Goal: Feedback & Contribution: Contribute content

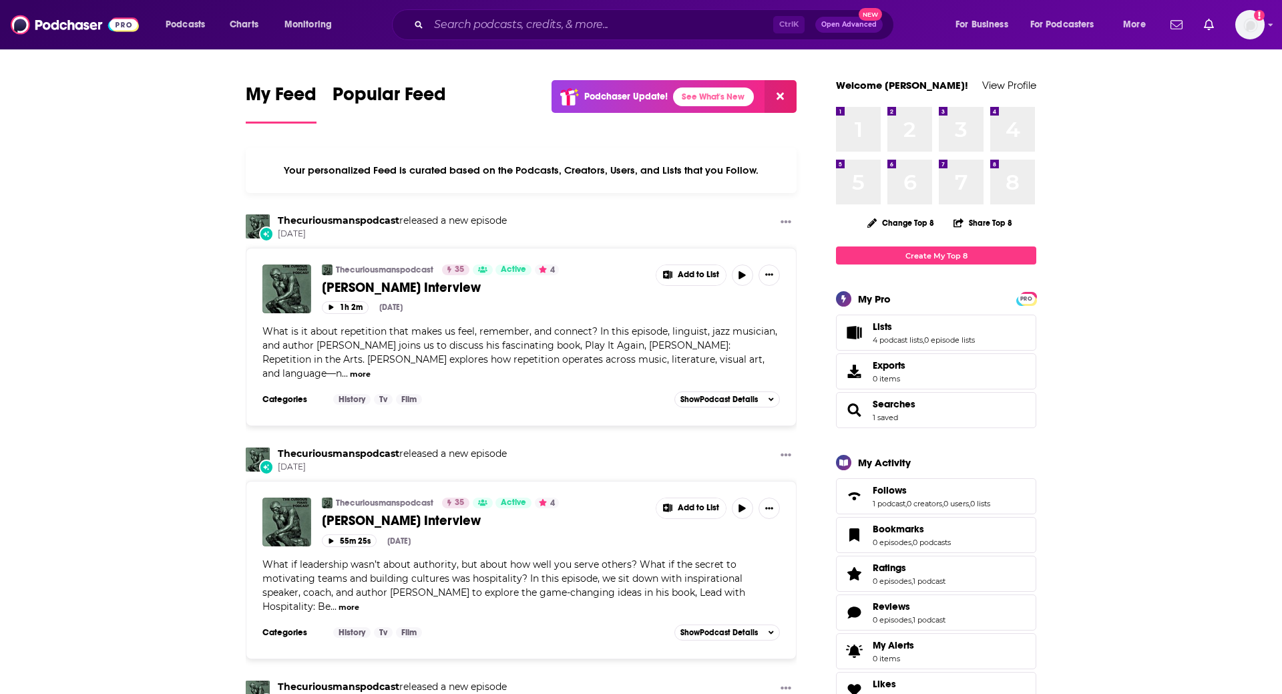
click at [612, 36] on div "Ctrl K Open Advanced New" at bounding box center [643, 24] width 502 height 31
drag, startPoint x: 612, startPoint y: 36, endPoint x: 610, endPoint y: 26, distance: 10.1
click at [610, 26] on div "Ctrl K Open Advanced New" at bounding box center [643, 24] width 502 height 31
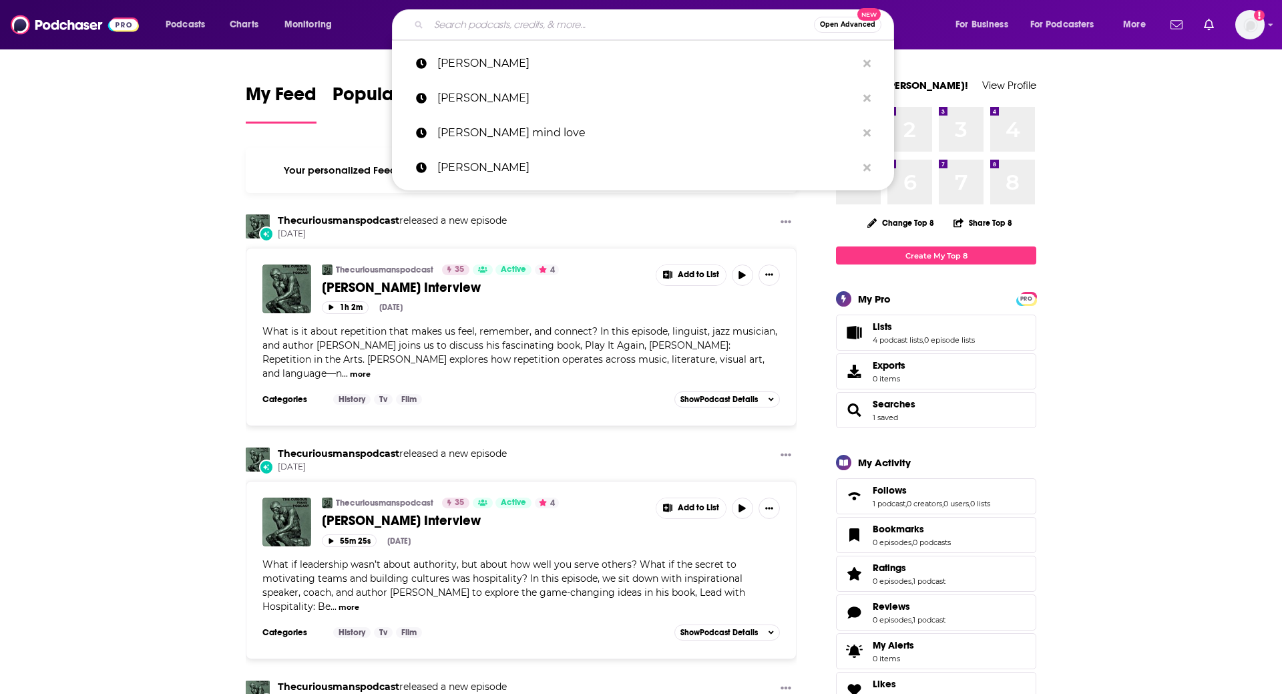
click at [610, 26] on input "Search podcasts, credits, & more..." at bounding box center [621, 24] width 385 height 21
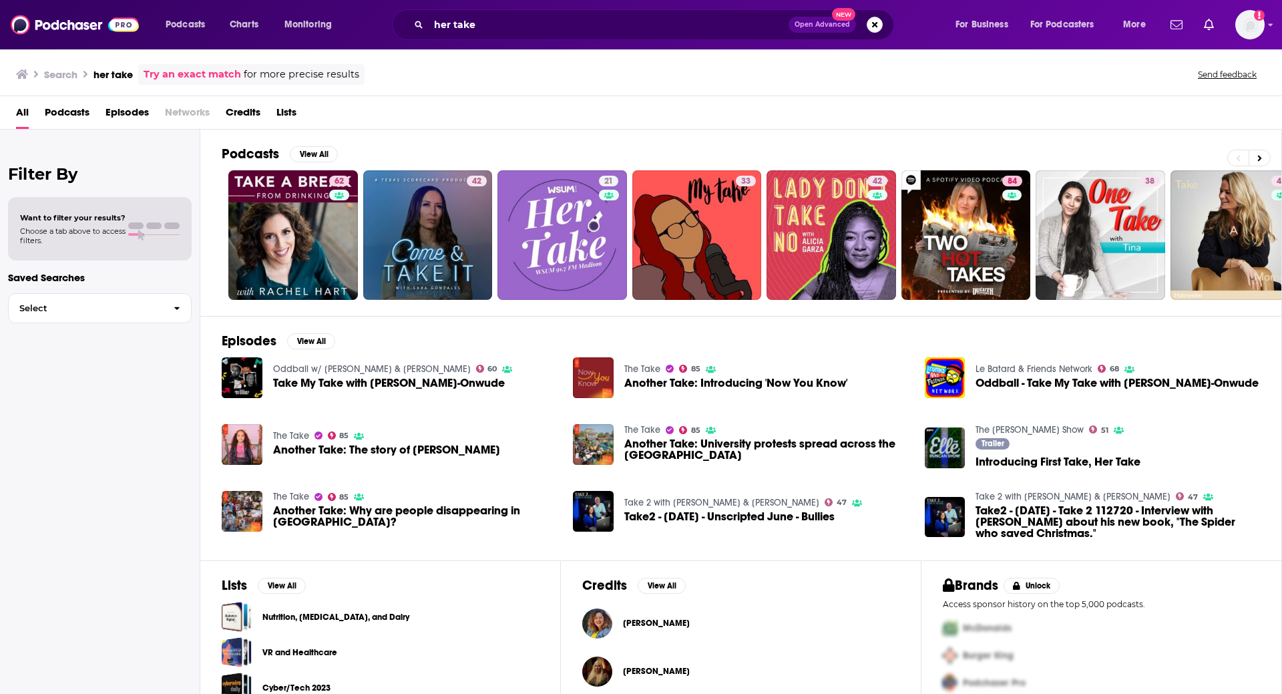
scroll to position [61, 0]
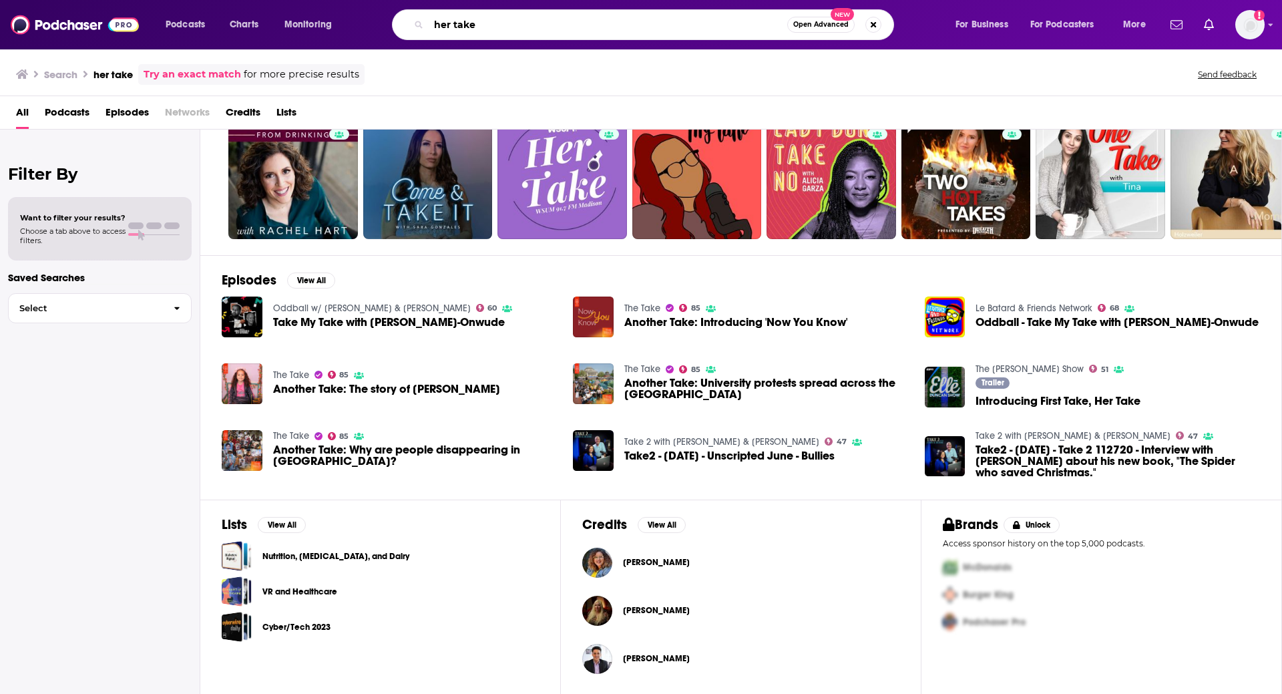
click at [510, 23] on input "her take" at bounding box center [608, 24] width 359 height 21
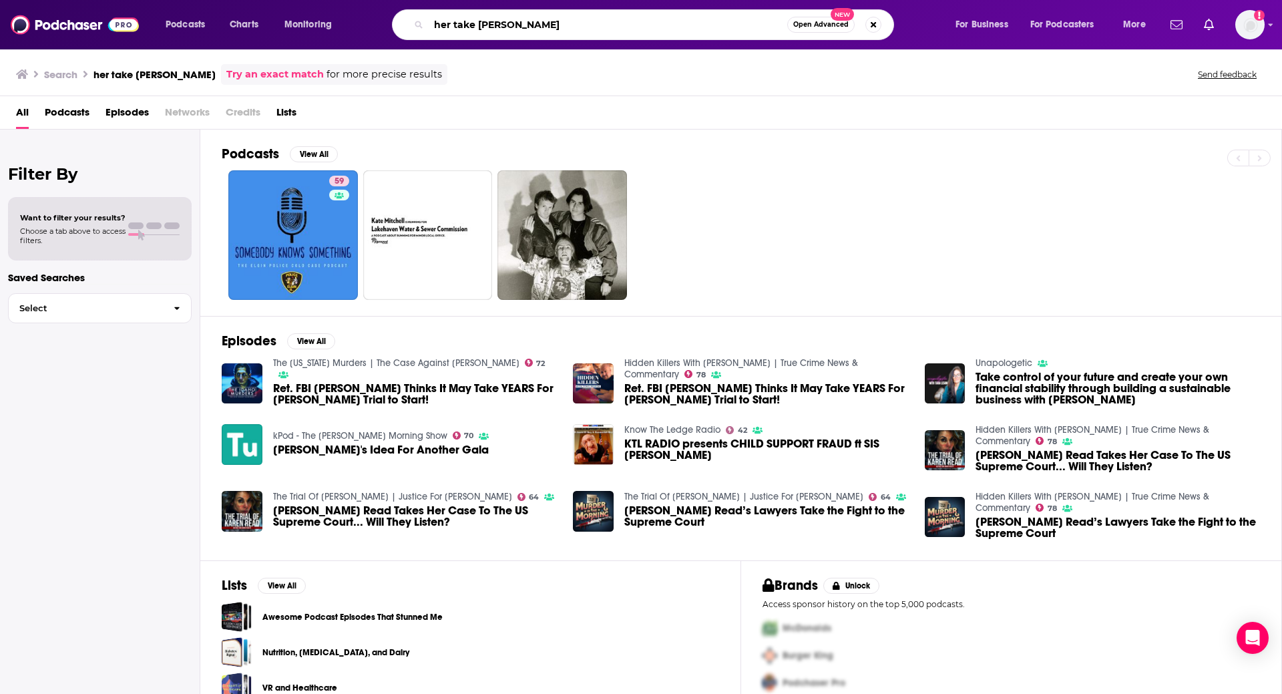
click at [510, 23] on input "her take [PERSON_NAME]" at bounding box center [608, 24] width 359 height 21
type input "[PERSON_NAME]"
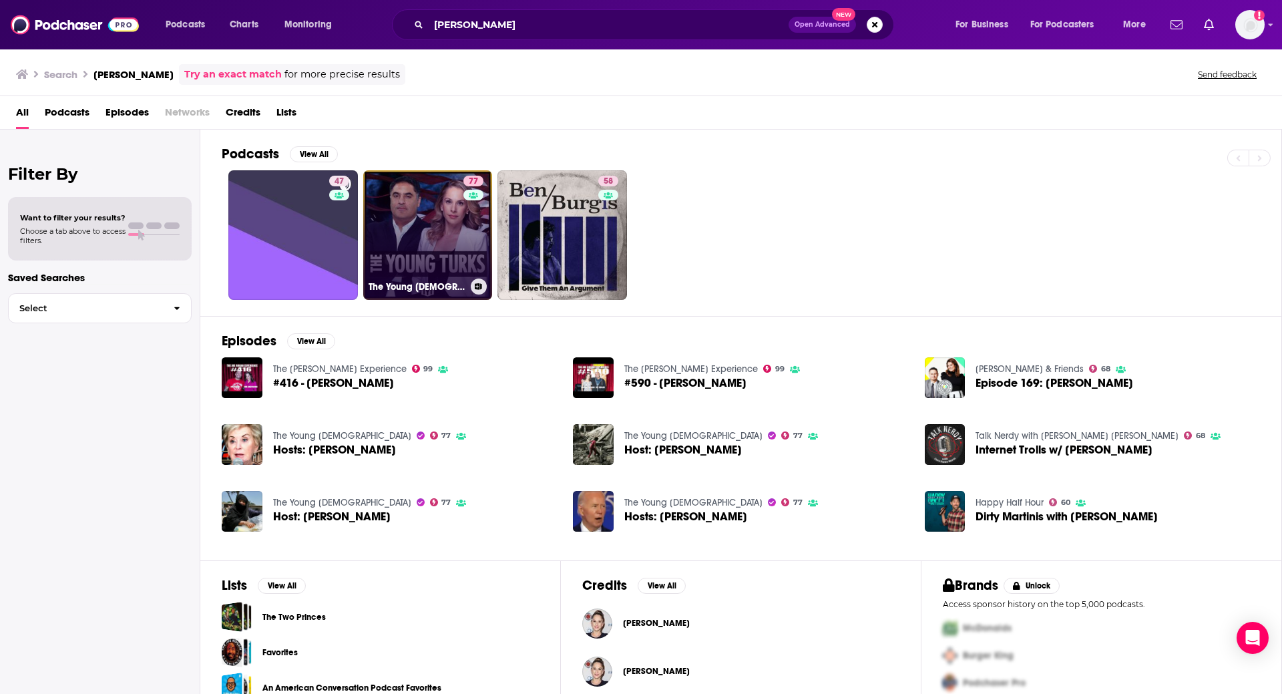
click at [409, 236] on link "77 The Young [DEMOGRAPHIC_DATA]" at bounding box center [428, 235] width 130 height 130
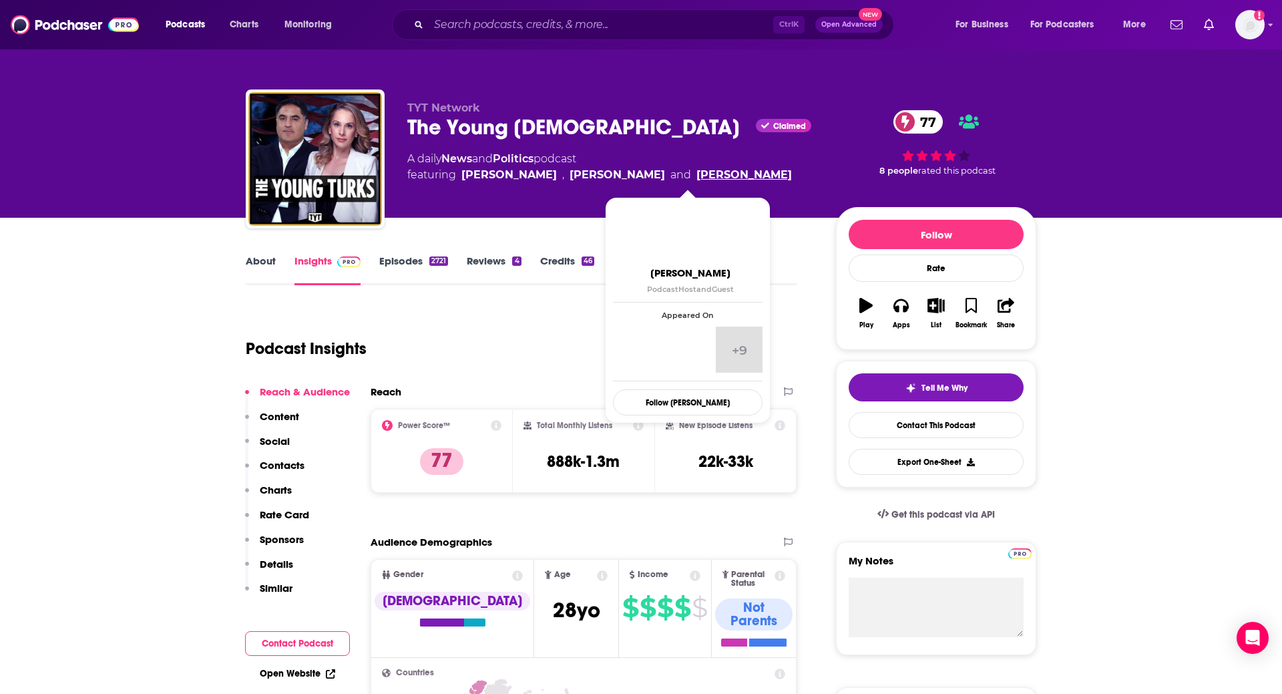
click at [703, 176] on link "[PERSON_NAME]" at bounding box center [745, 175] width 96 height 16
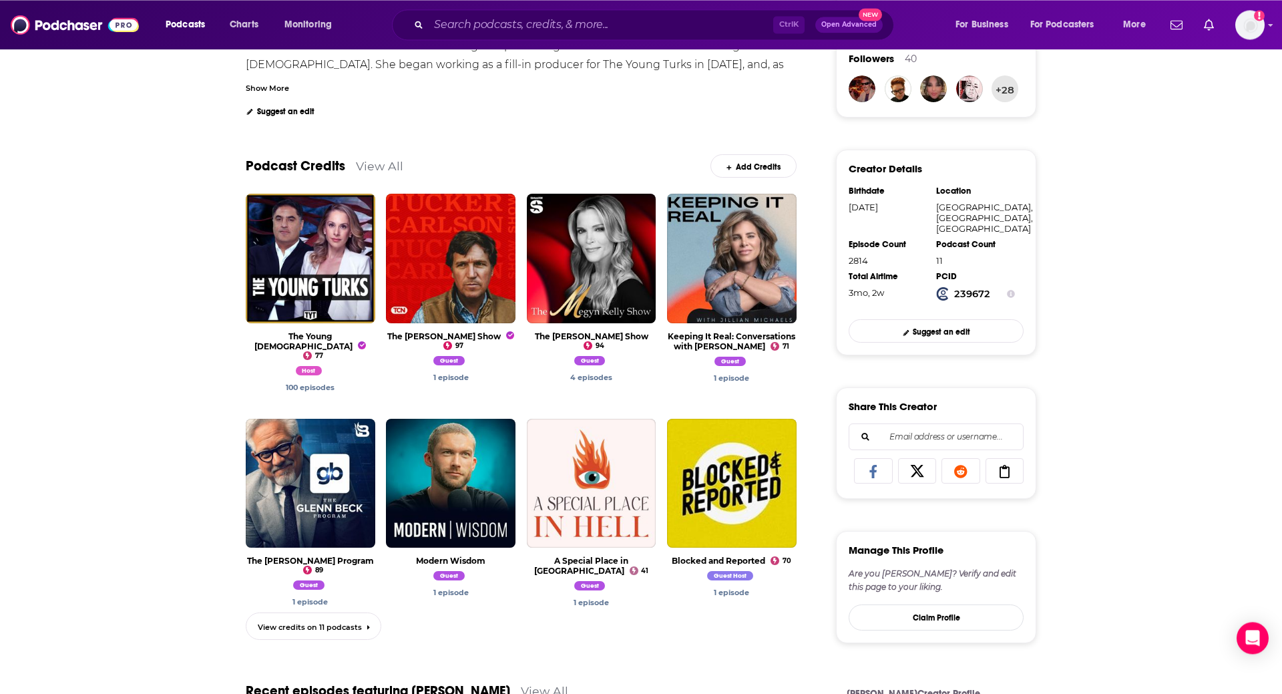
scroll to position [335, 0]
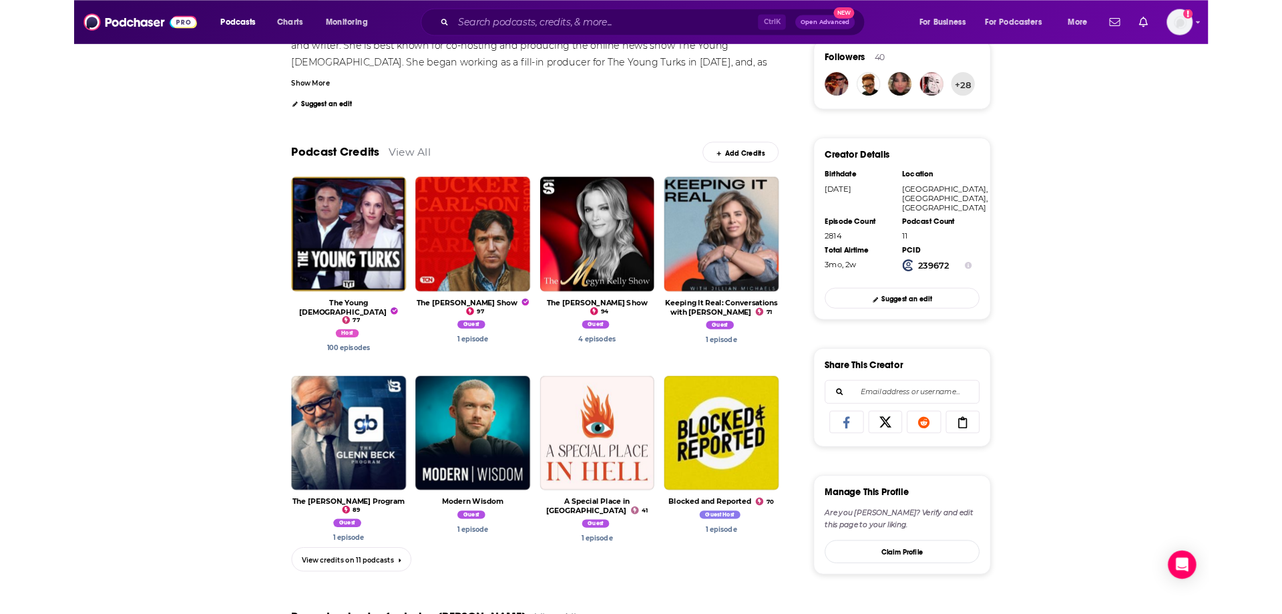
scroll to position [0, 0]
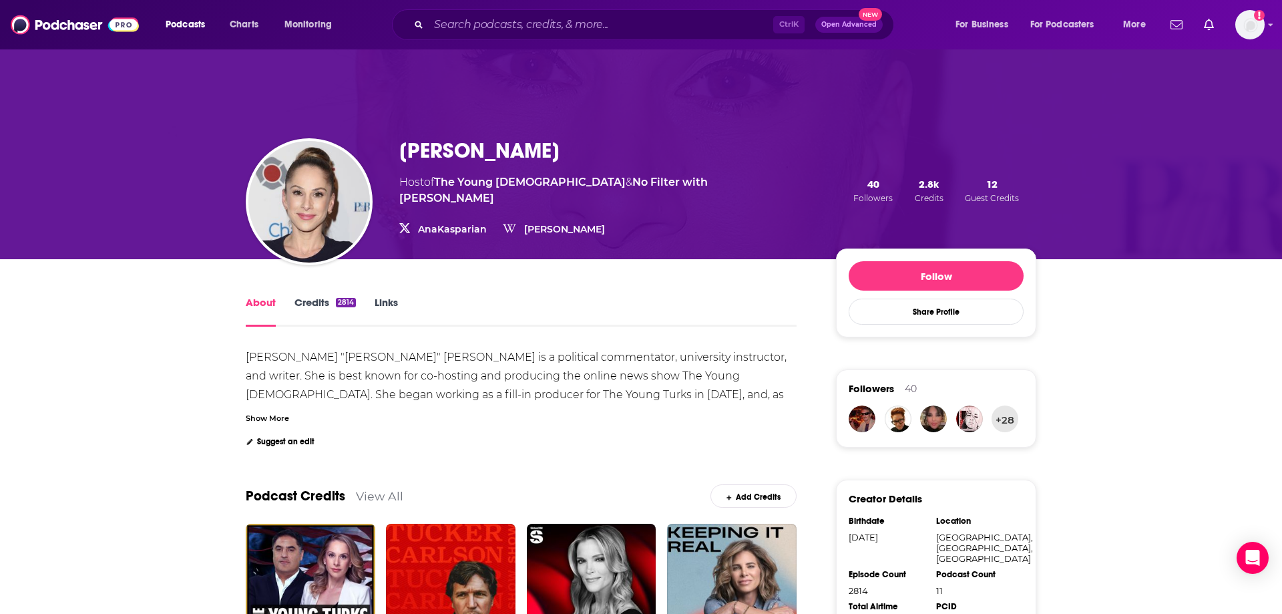
click at [381, 319] on link "Links" at bounding box center [386, 311] width 23 height 31
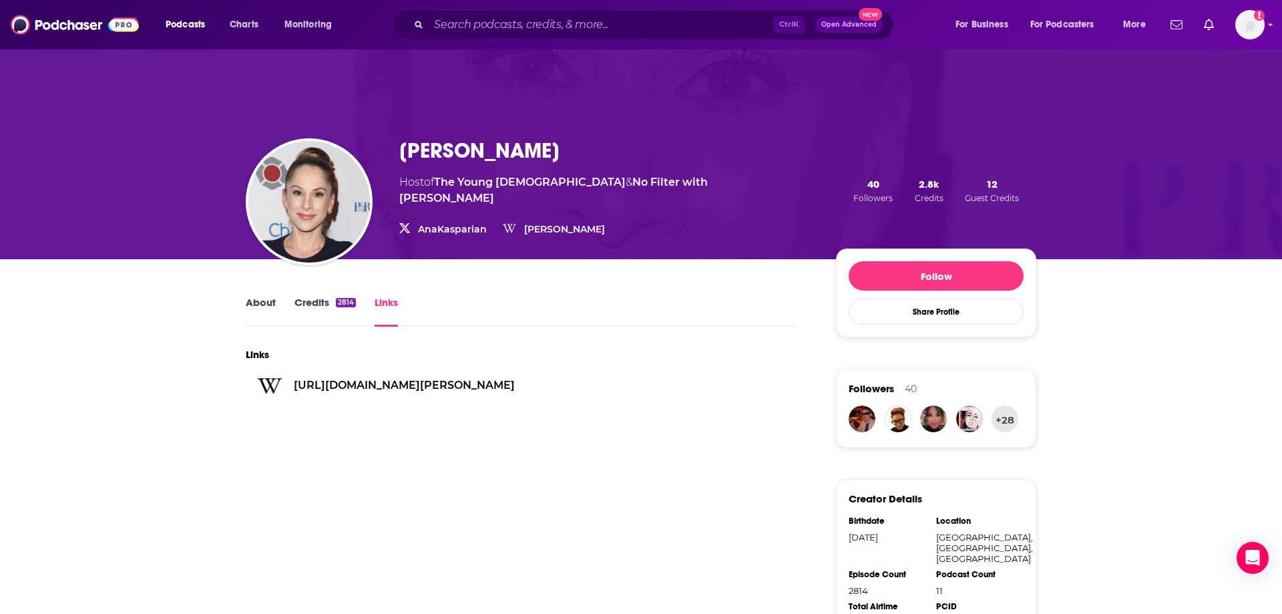
click at [259, 302] on link "About" at bounding box center [261, 311] width 30 height 31
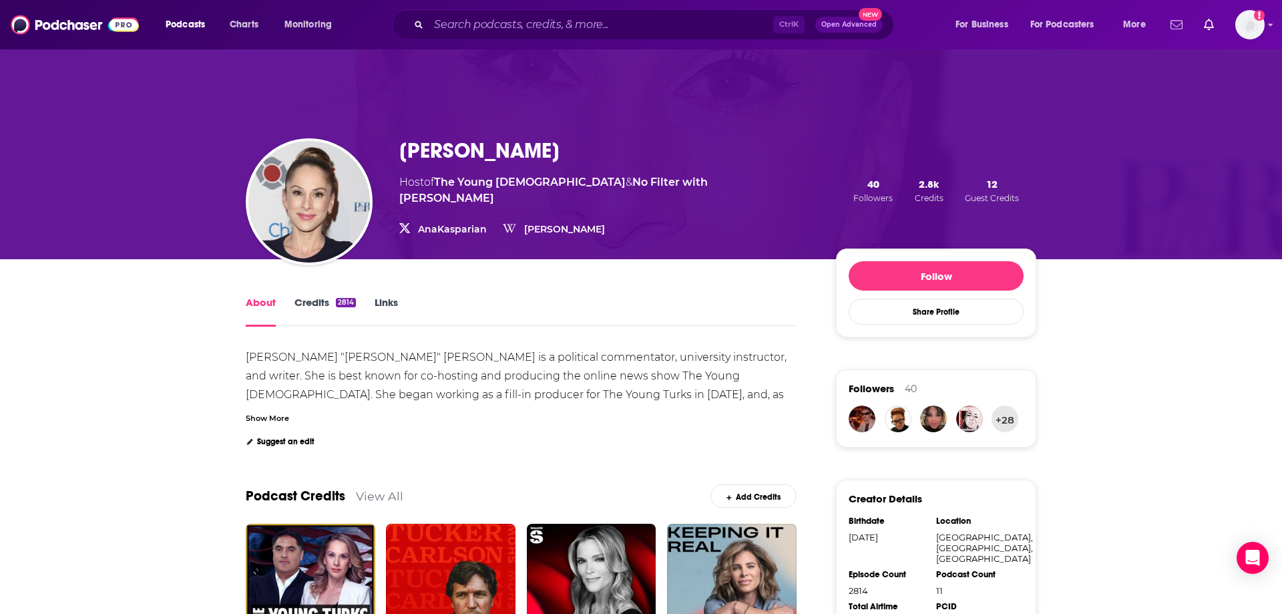
click at [1183, 26] on link "Show notifications dropdown" at bounding box center [1176, 24] width 23 height 23
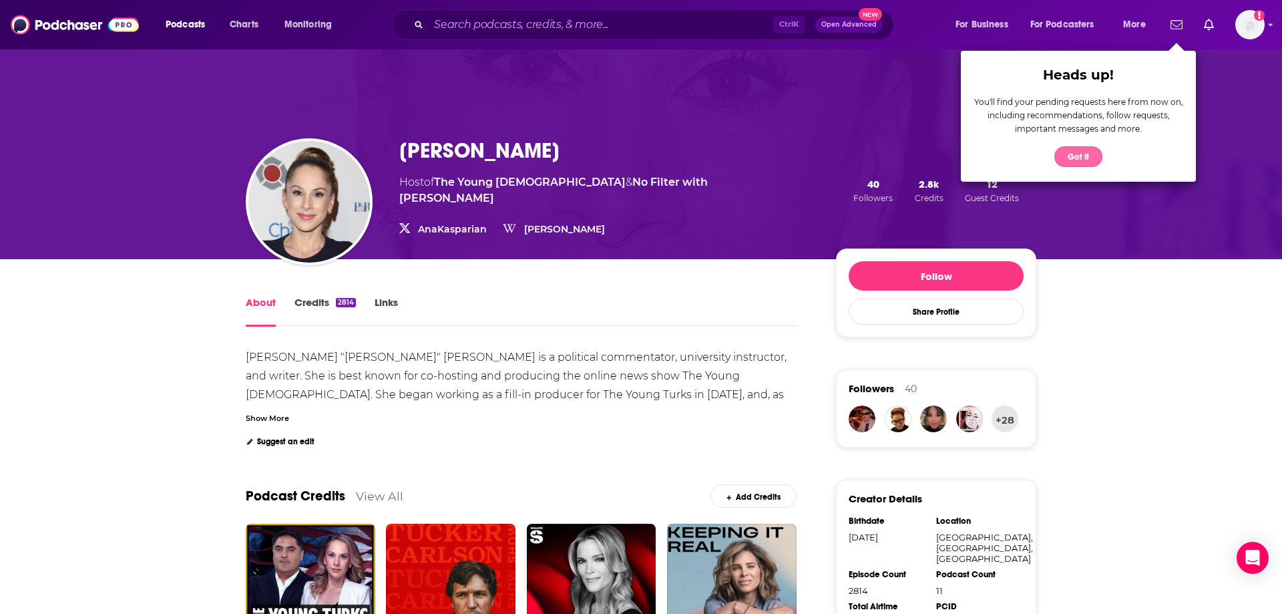
click at [1089, 150] on button "Got it" at bounding box center [1079, 156] width 48 height 21
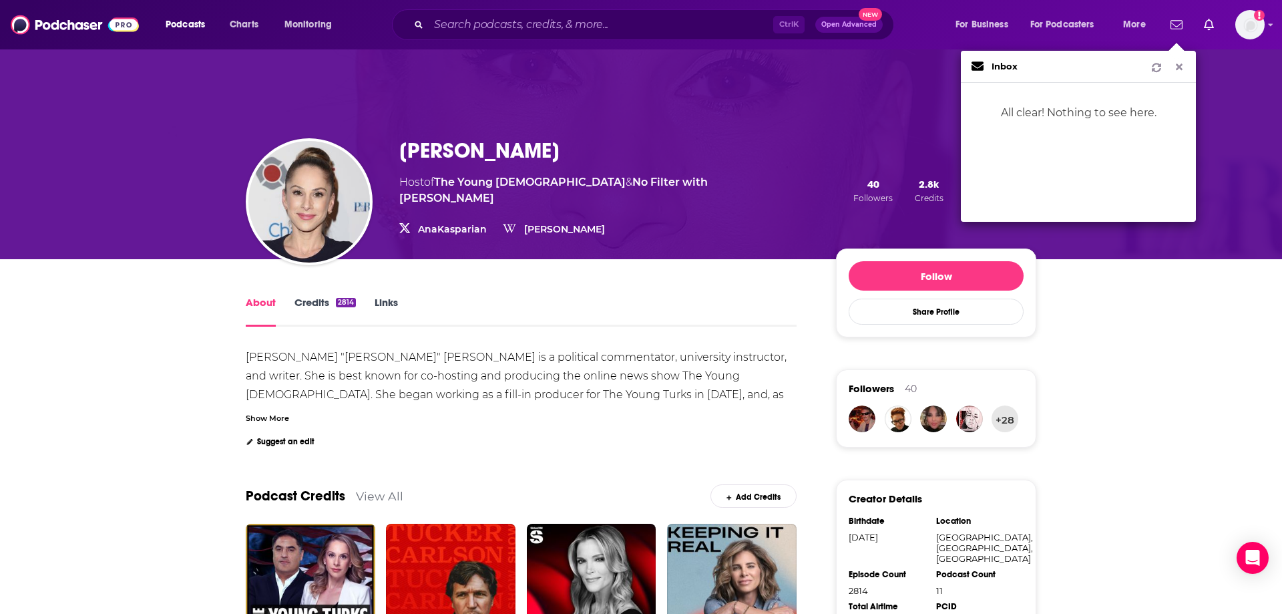
click at [1181, 67] on icon "Show notifications dropdown" at bounding box center [1179, 66] width 12 height 9
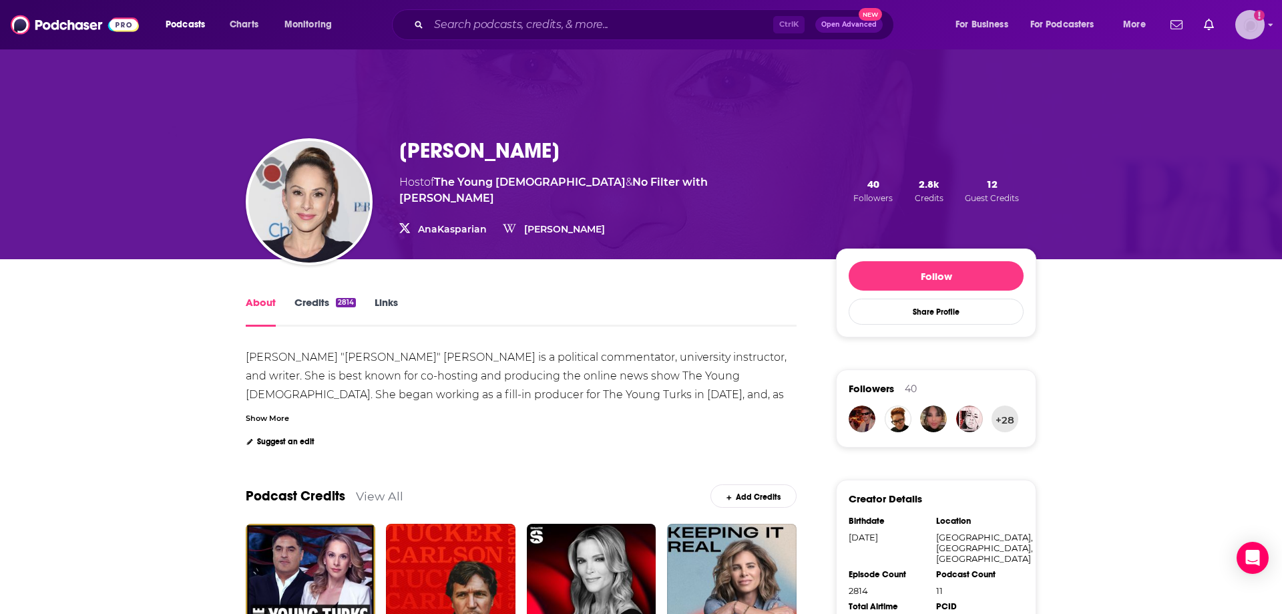
click at [1248, 33] on img "Logged in as jfalkner" at bounding box center [1250, 24] width 29 height 29
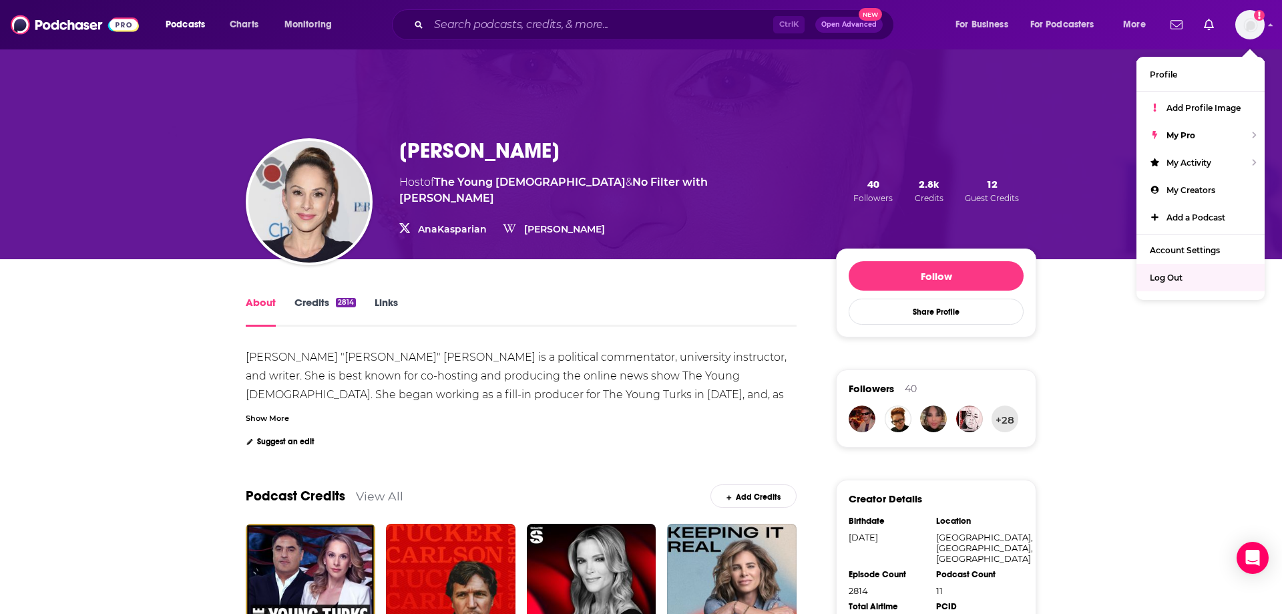
drag, startPoint x: 1094, startPoint y: 394, endPoint x: 1124, endPoint y: 448, distance: 61.9
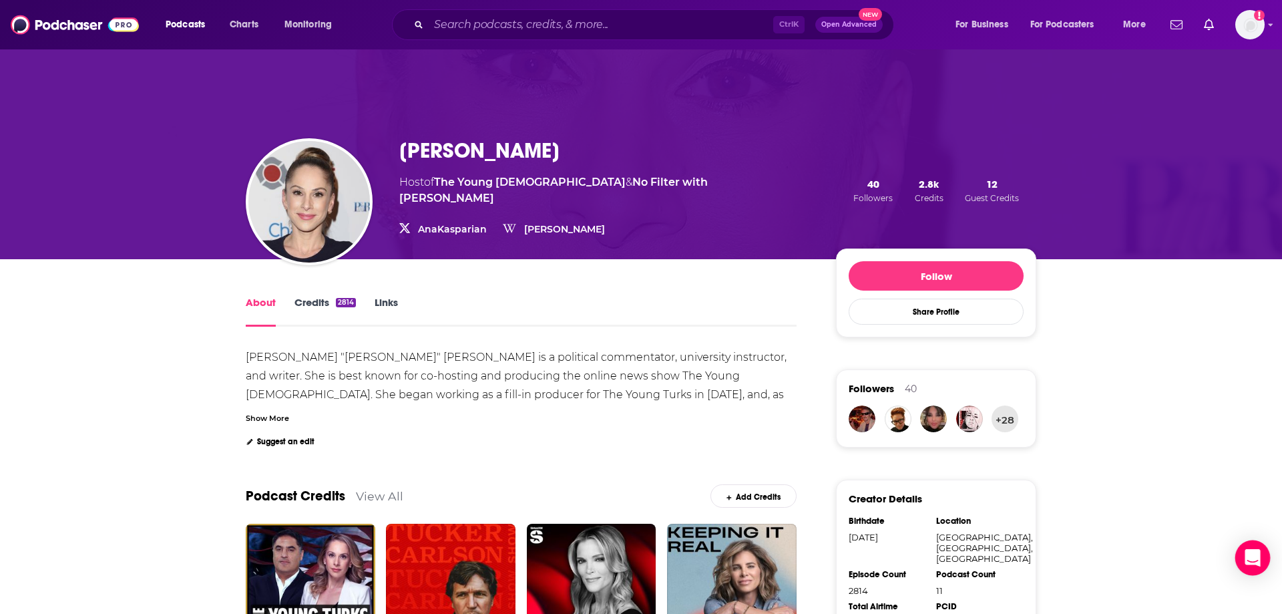
click at [1270, 564] on body "Podcasts Charts Monitoring Ctrl K Open Advanced New For Business For Podcasters…" at bounding box center [641, 307] width 1282 height 614
click at [1254, 559] on icon "Open Intercom Messenger" at bounding box center [1252, 557] width 15 height 17
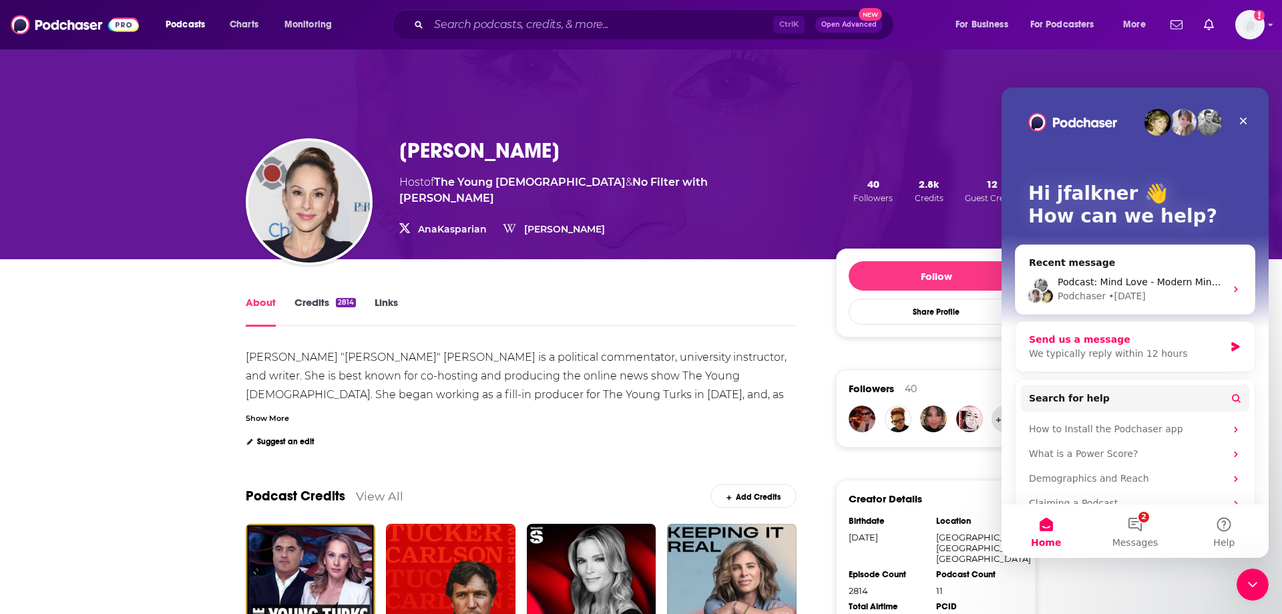
click at [1137, 347] on div "We typically reply within 12 hours" at bounding box center [1127, 354] width 196 height 14
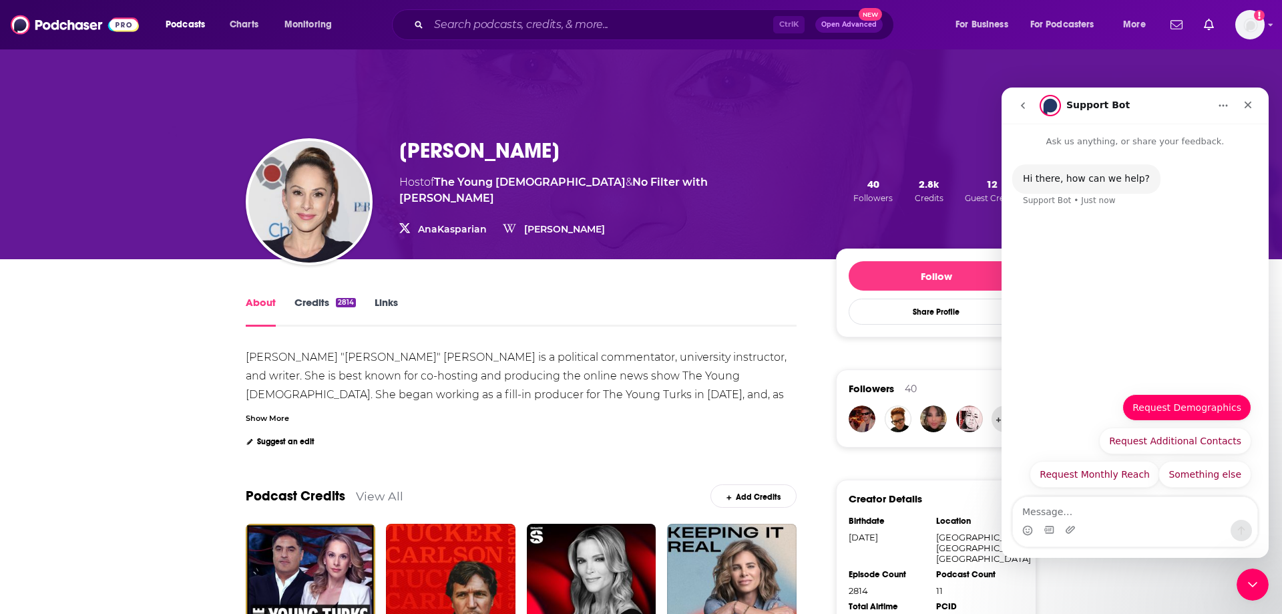
click at [1205, 407] on button "Request Demographics" at bounding box center [1187, 407] width 129 height 27
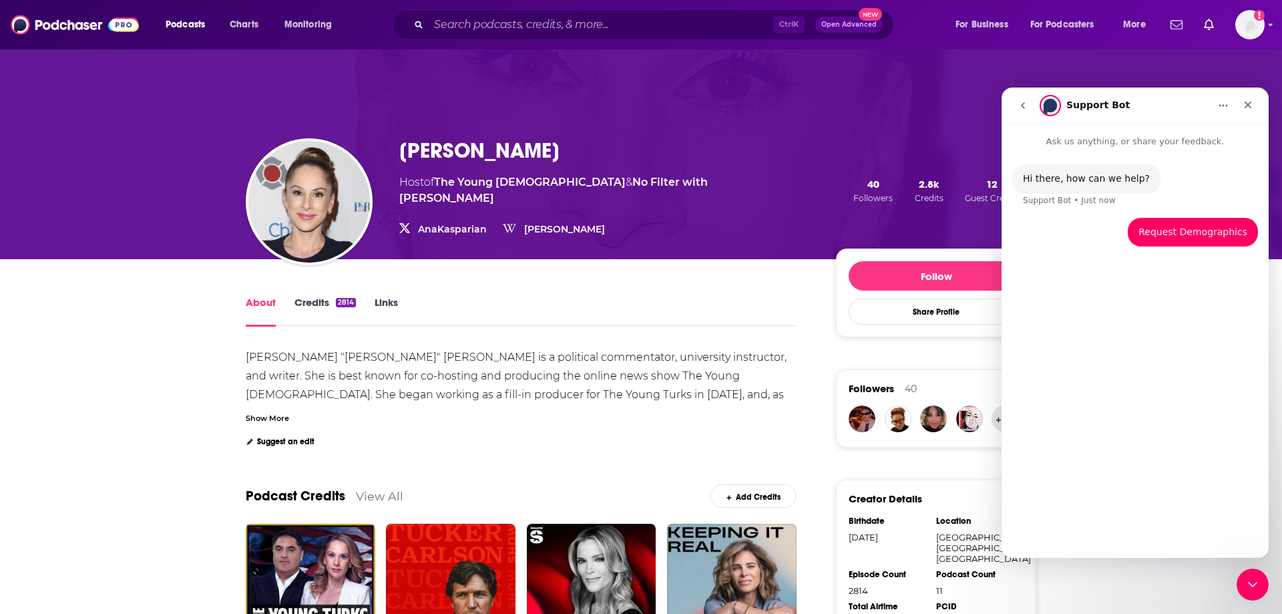
click at [1127, 320] on div "Hi there, how can we help? Support Bot • Just now Request Demographics jfalkner…" at bounding box center [1135, 347] width 267 height 398
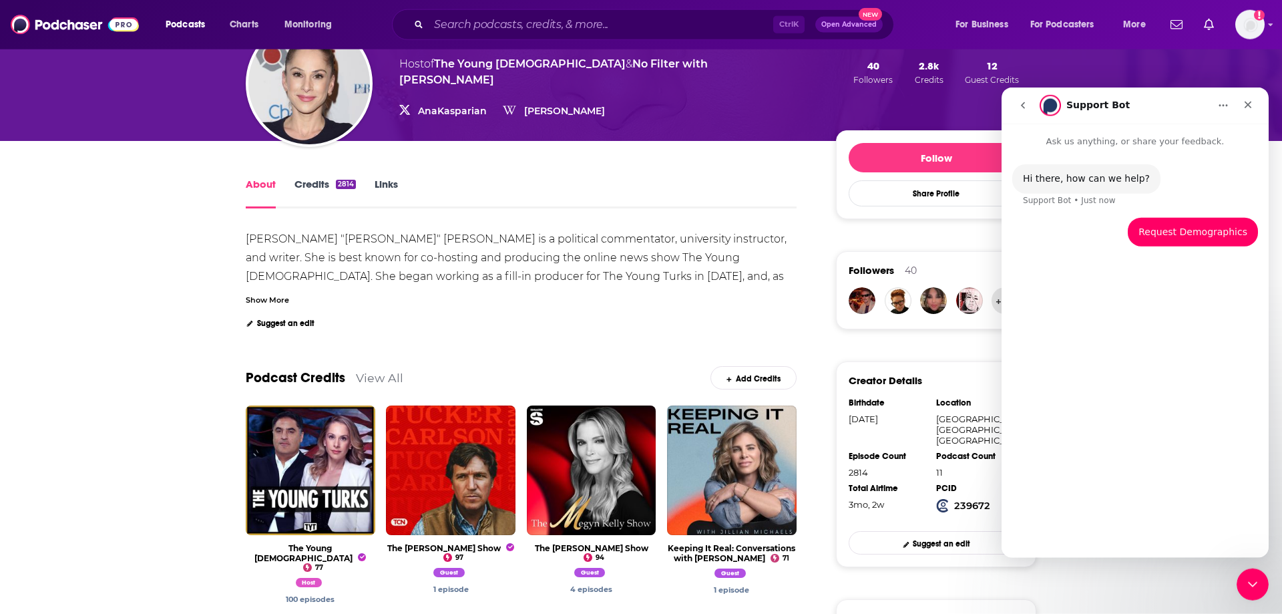
scroll to position [272, 0]
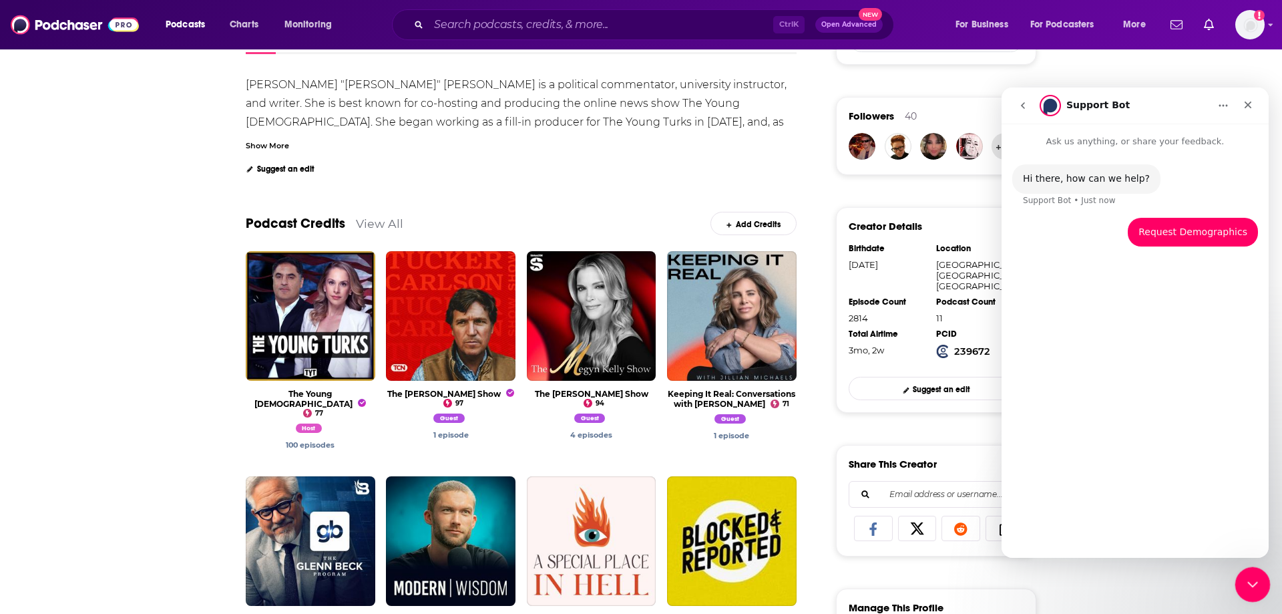
click at [1254, 584] on icon "Close Intercom Messenger" at bounding box center [1251, 582] width 16 height 16
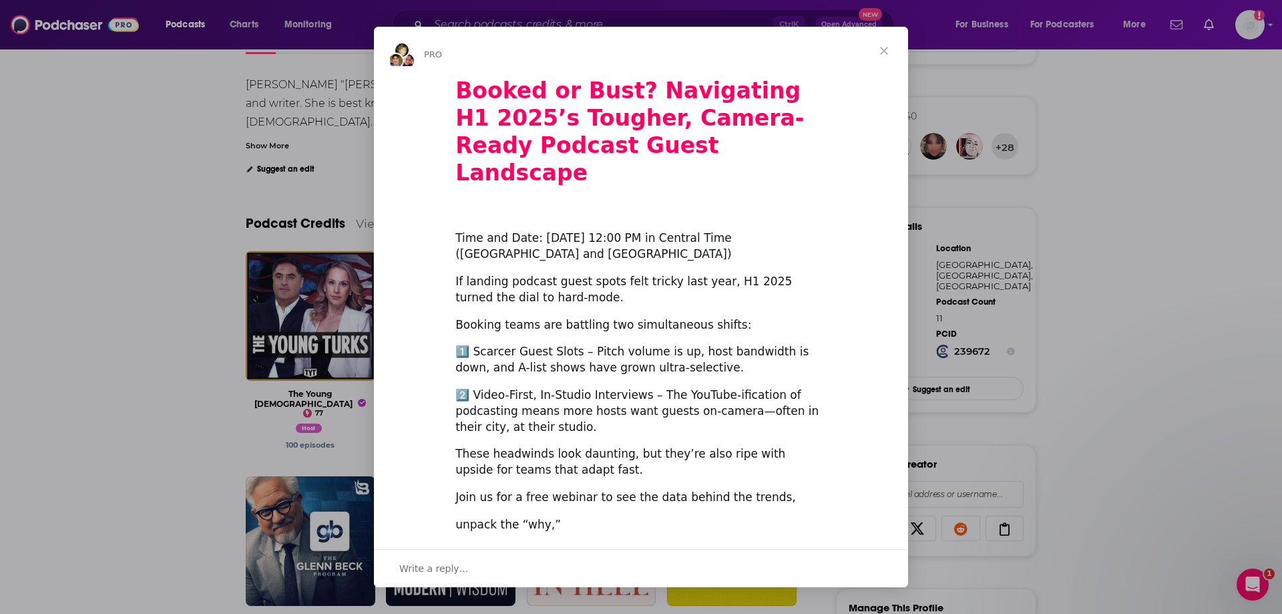
scroll to position [0, 0]
click at [875, 49] on span "Close" at bounding box center [884, 51] width 48 height 48
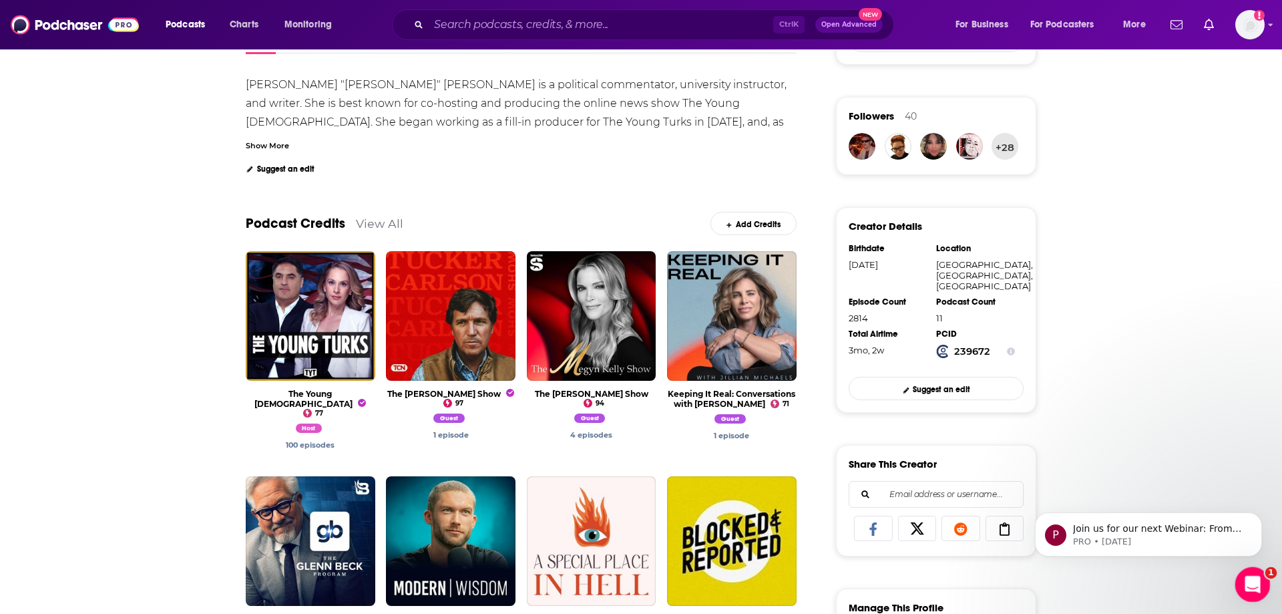
click at [1261, 585] on div "Open Intercom Messenger" at bounding box center [1251, 582] width 44 height 44
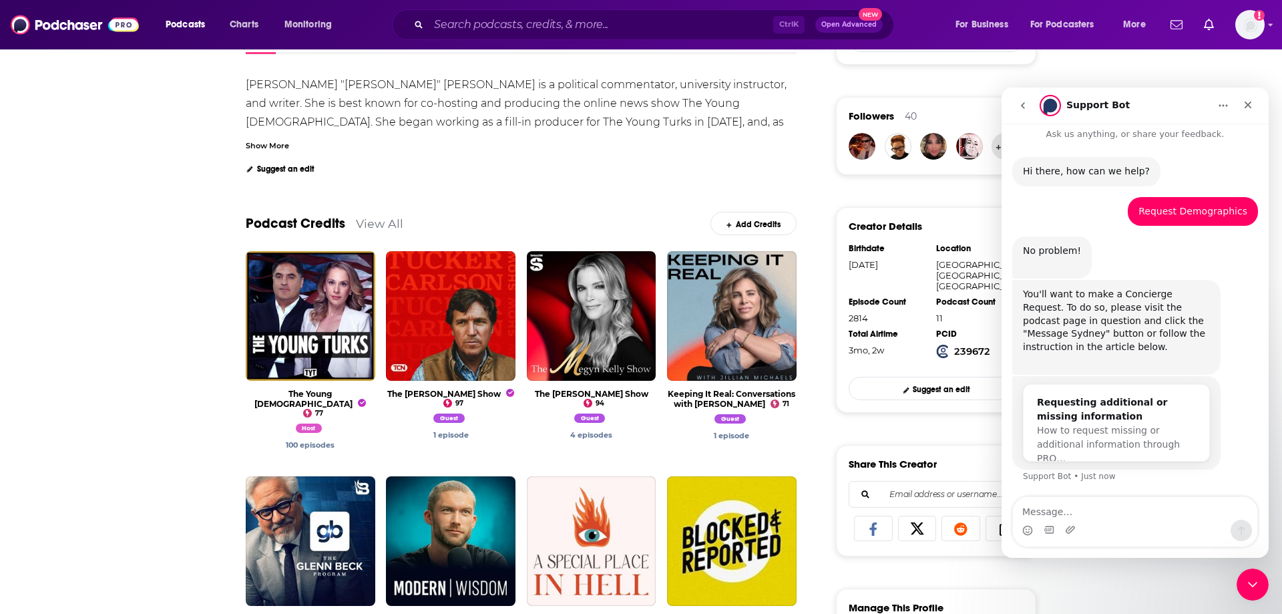
scroll to position [8, 0]
click at [1130, 401] on div "Requesting additional or missing information" at bounding box center [1116, 409] width 159 height 28
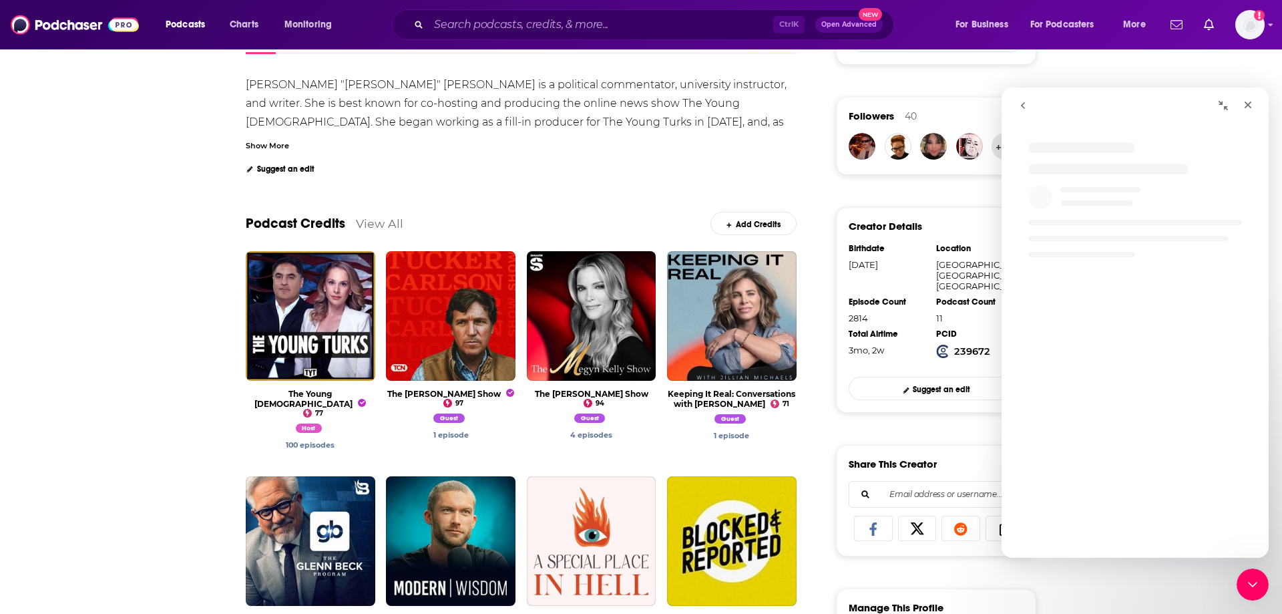
scroll to position [0, 0]
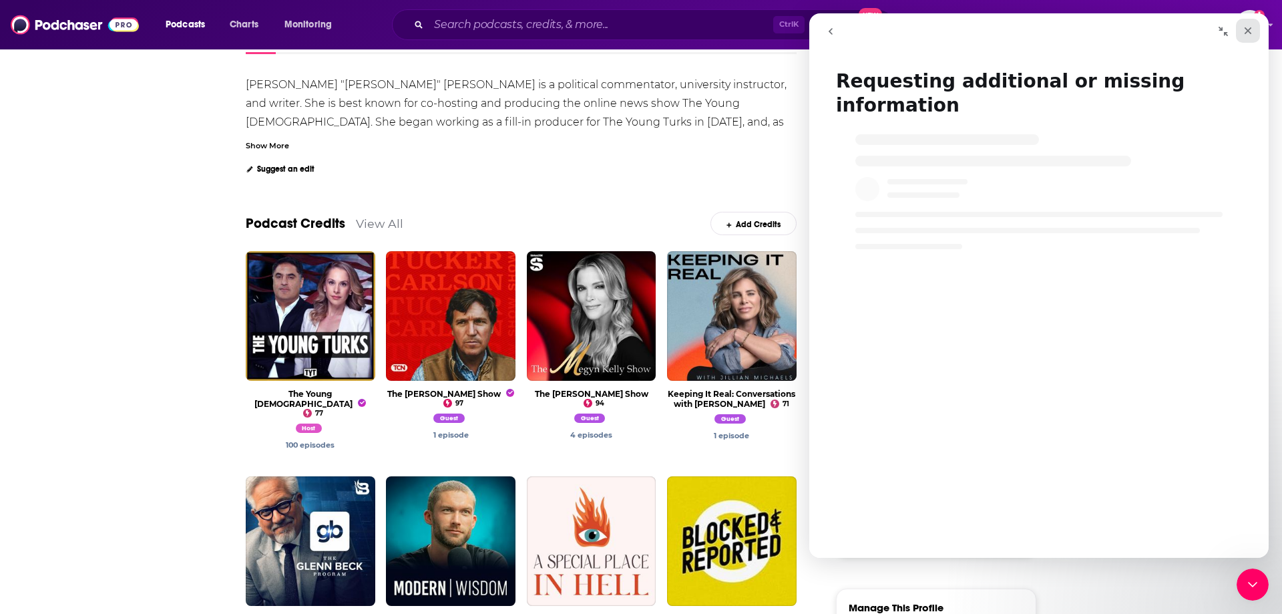
click at [1251, 28] on icon "Close" at bounding box center [1248, 30] width 7 height 7
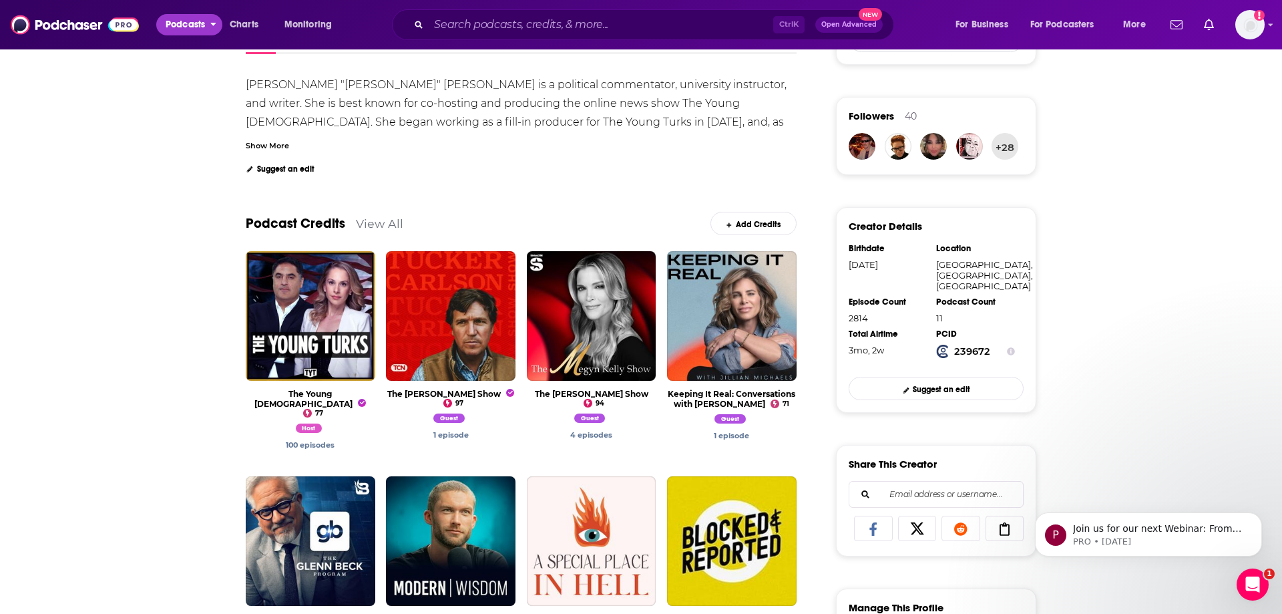
click at [172, 21] on span "Podcasts" at bounding box center [185, 24] width 39 height 19
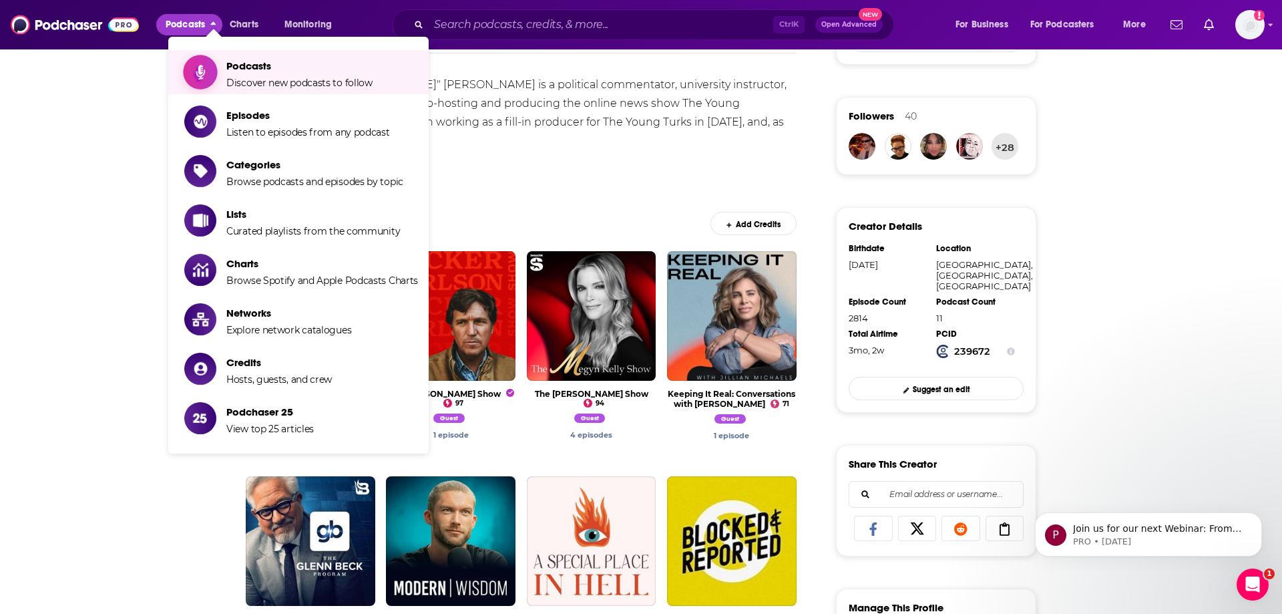
click at [190, 62] on span "Show item sub-menu" at bounding box center [200, 72] width 103 height 103
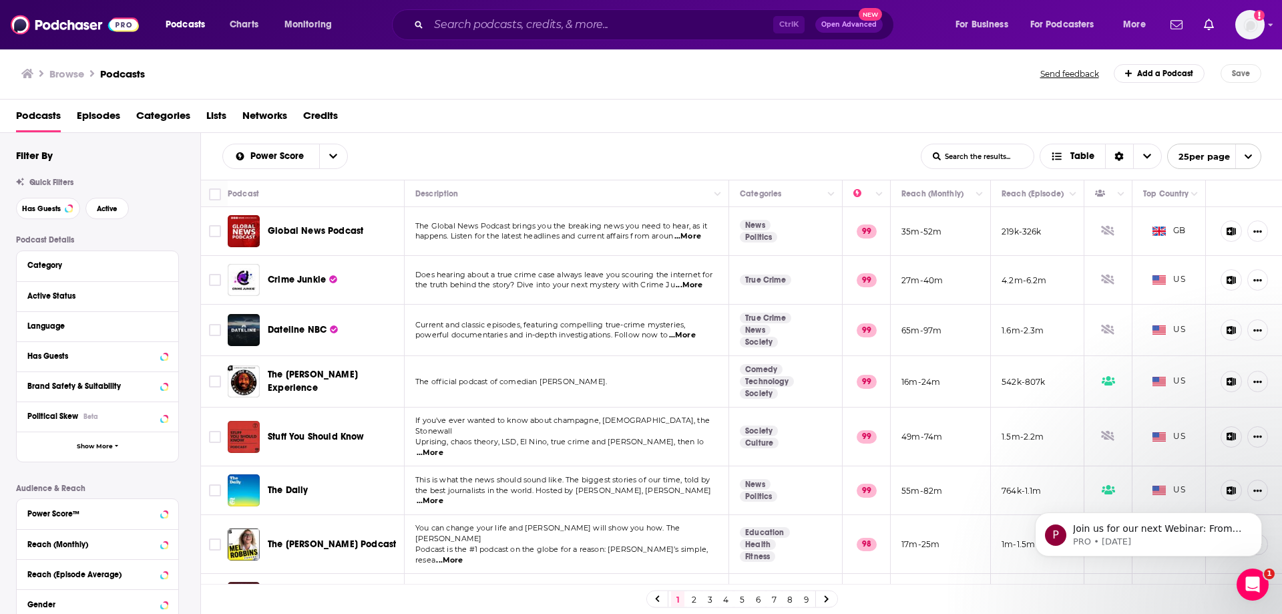
click at [1061, 72] on button "Send feedback" at bounding box center [1070, 73] width 67 height 11
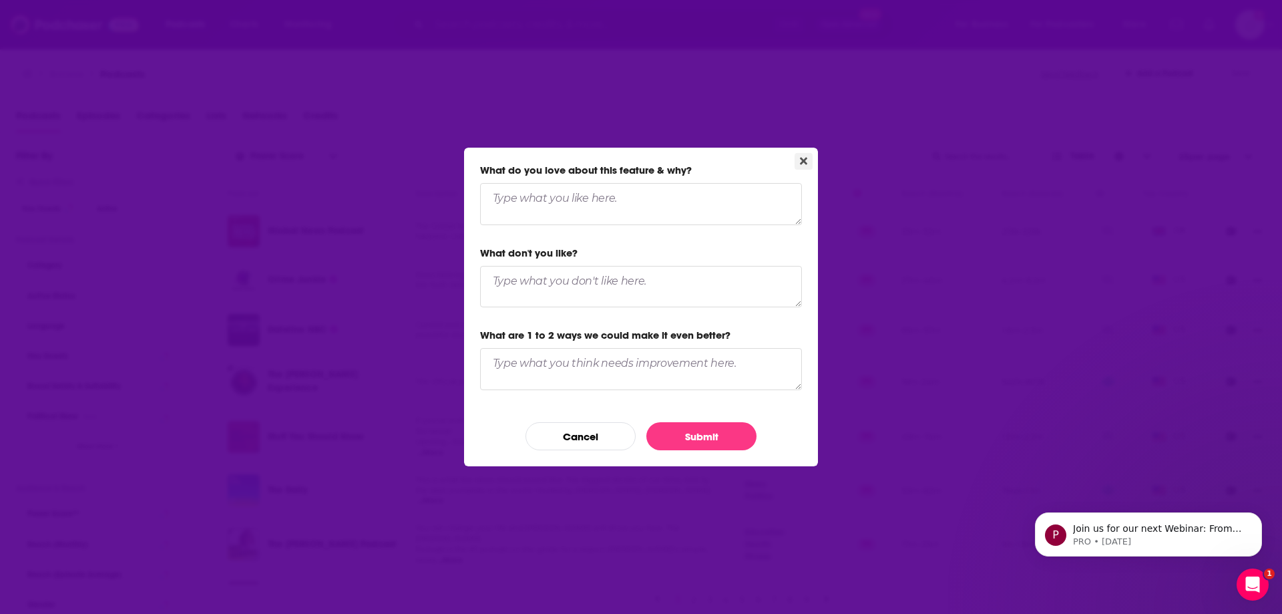
click at [808, 154] on button "Close" at bounding box center [804, 161] width 18 height 17
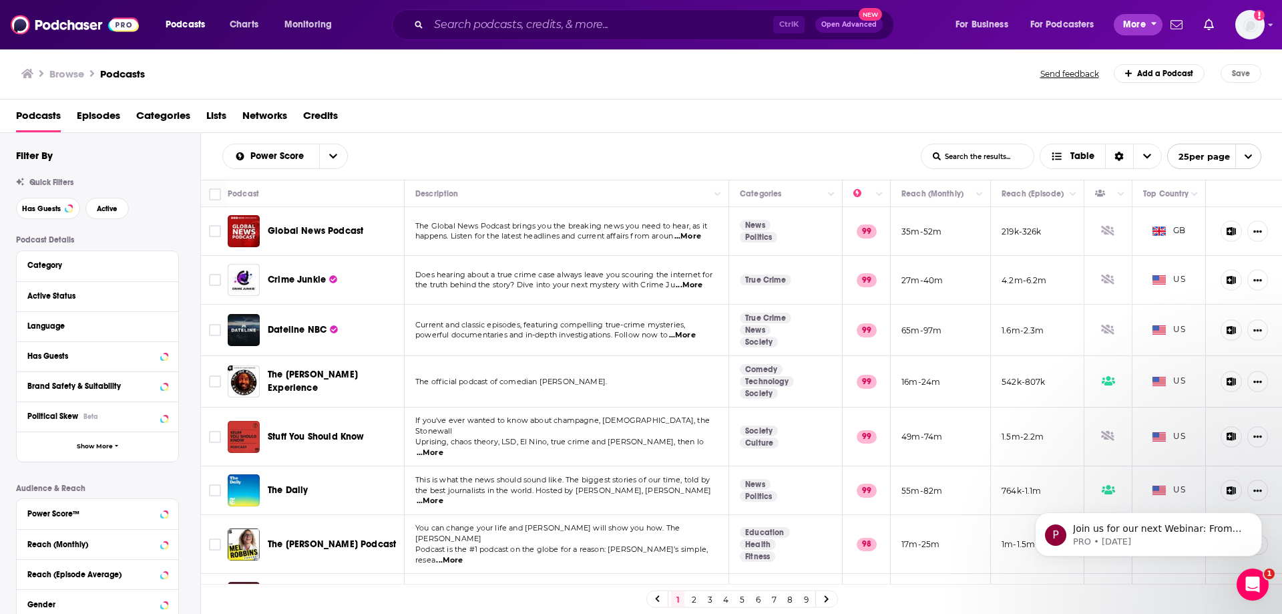
click at [1150, 23] on button "More" at bounding box center [1138, 24] width 49 height 21
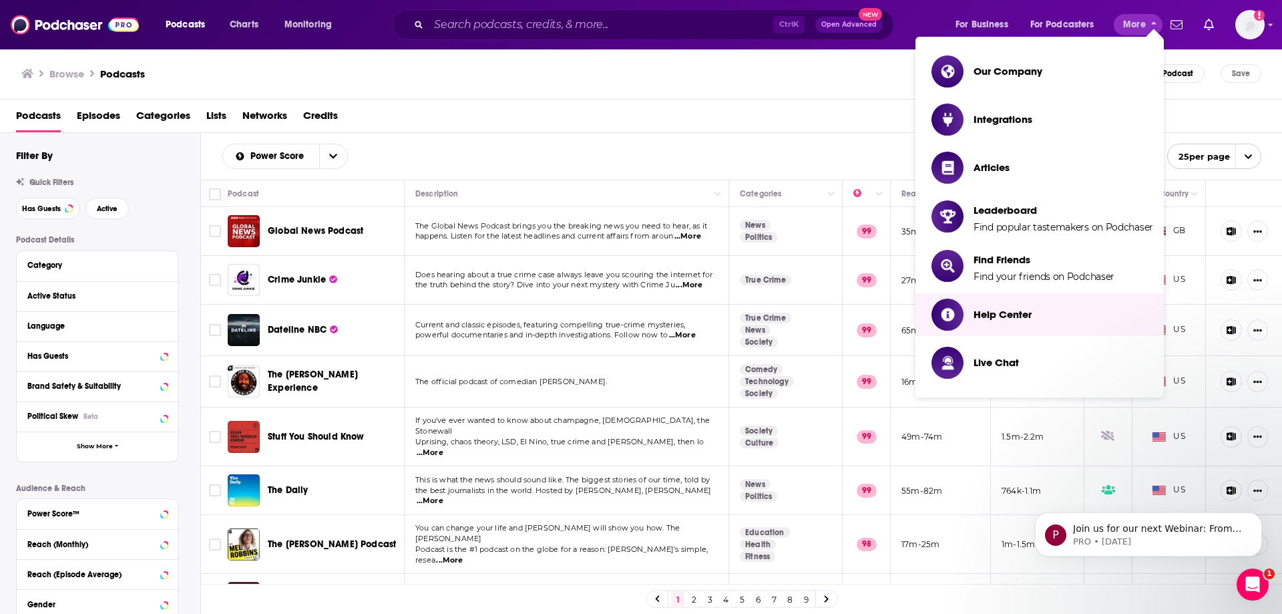
click at [789, 91] on div "Browse Podcasts Send feedback Add a Podcast Save" at bounding box center [641, 73] width 1283 height 51
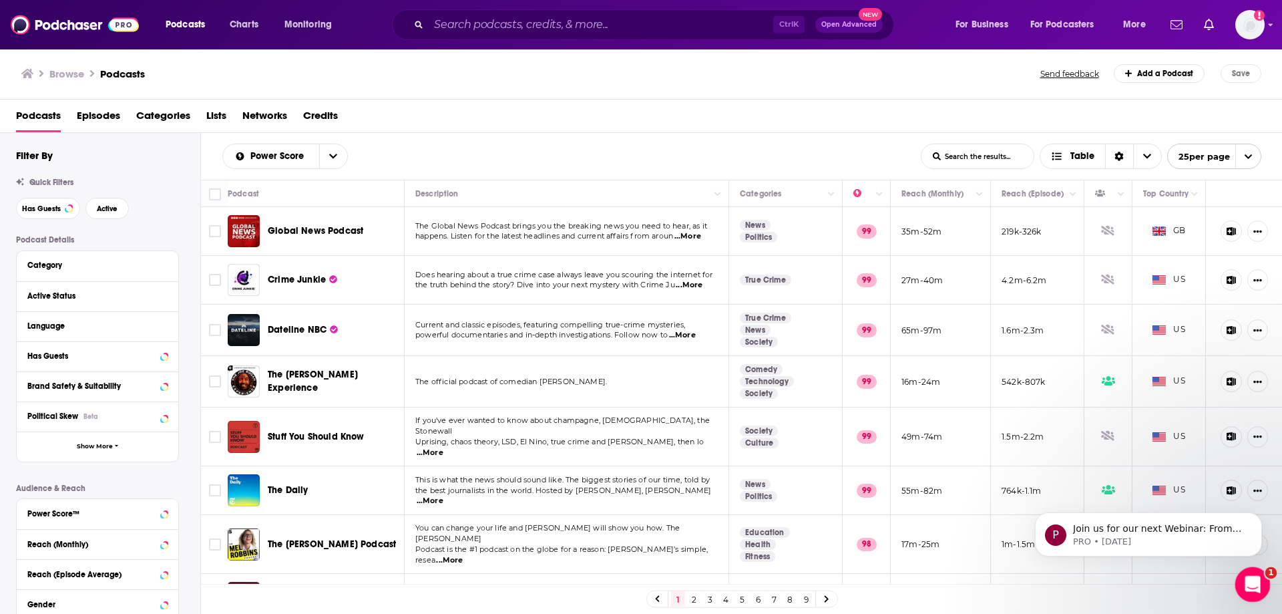
click at [1254, 575] on icon "Open Intercom Messenger" at bounding box center [1251, 583] width 22 height 22
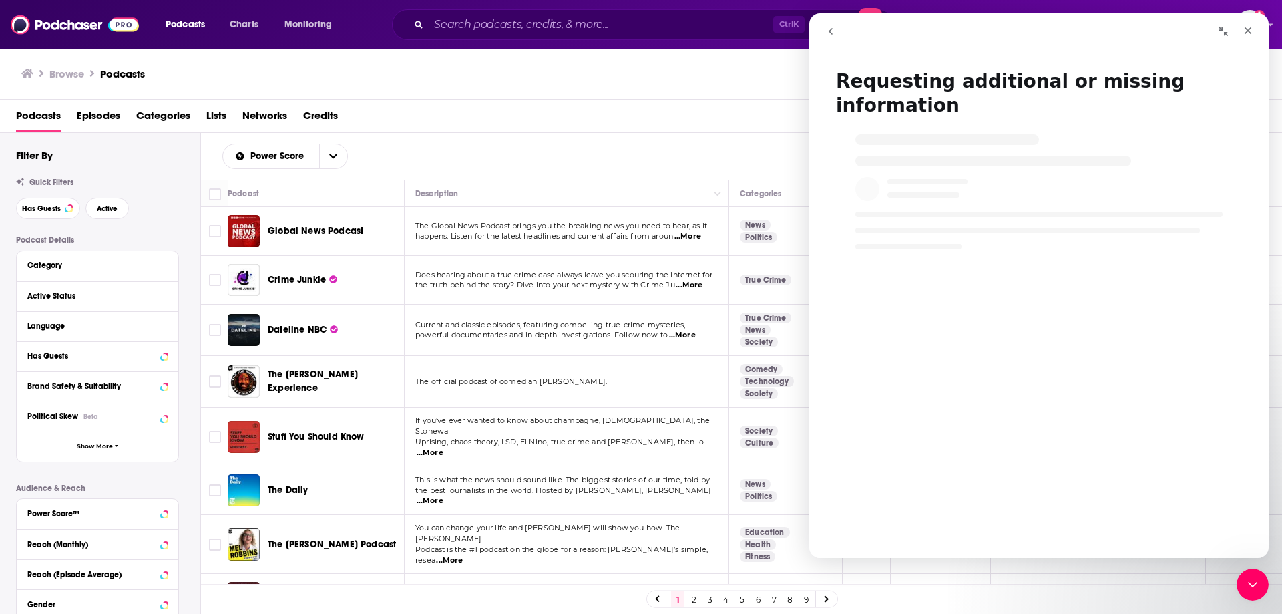
click at [823, 43] on nav "Intercom messenger" at bounding box center [1039, 31] width 460 height 36
click at [835, 39] on button "go back" at bounding box center [830, 31] width 25 height 25
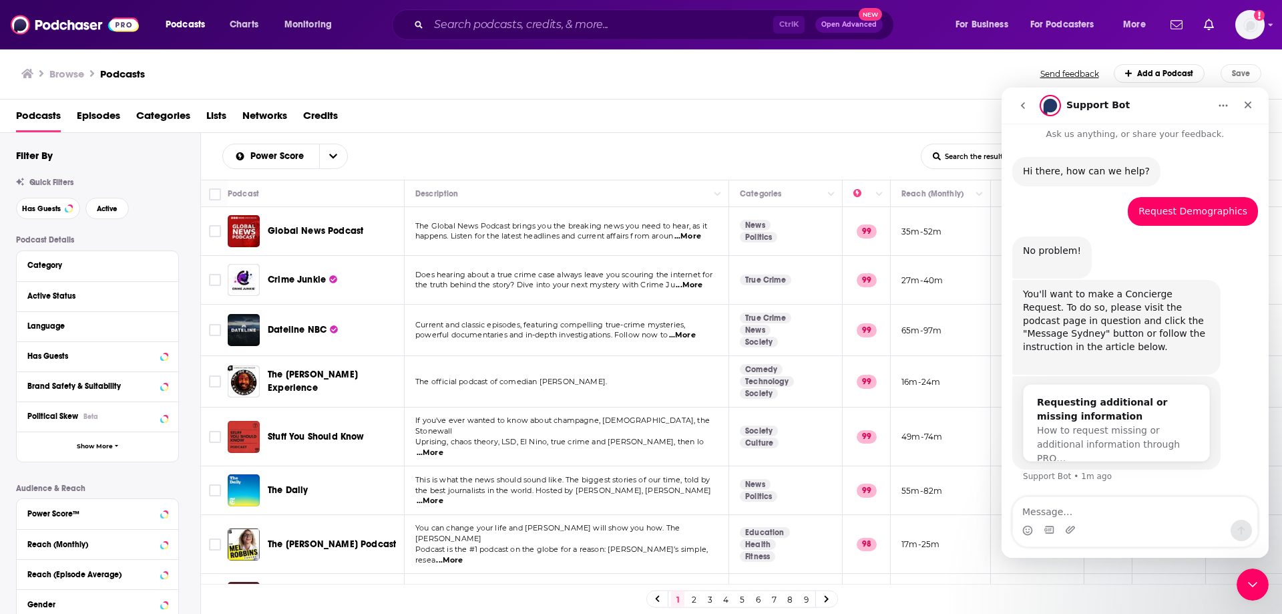
scroll to position [8, 0]
click at [1049, 419] on div "Requesting additional or missing information" at bounding box center [1116, 409] width 159 height 28
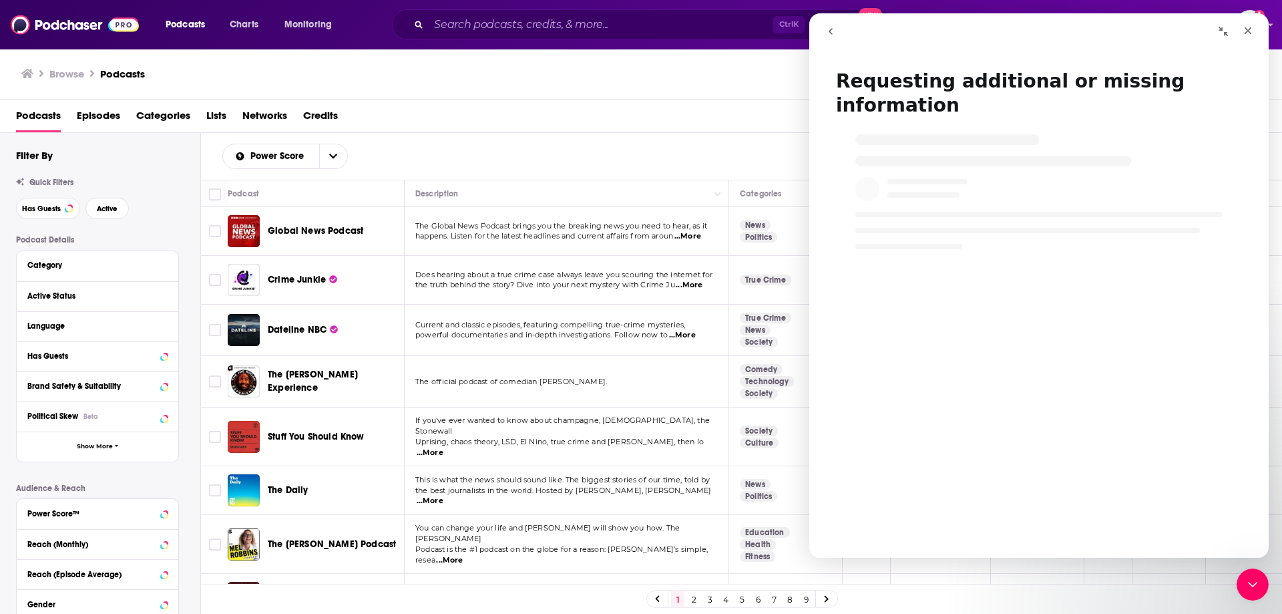
click at [835, 38] on button "go back" at bounding box center [830, 31] width 25 height 25
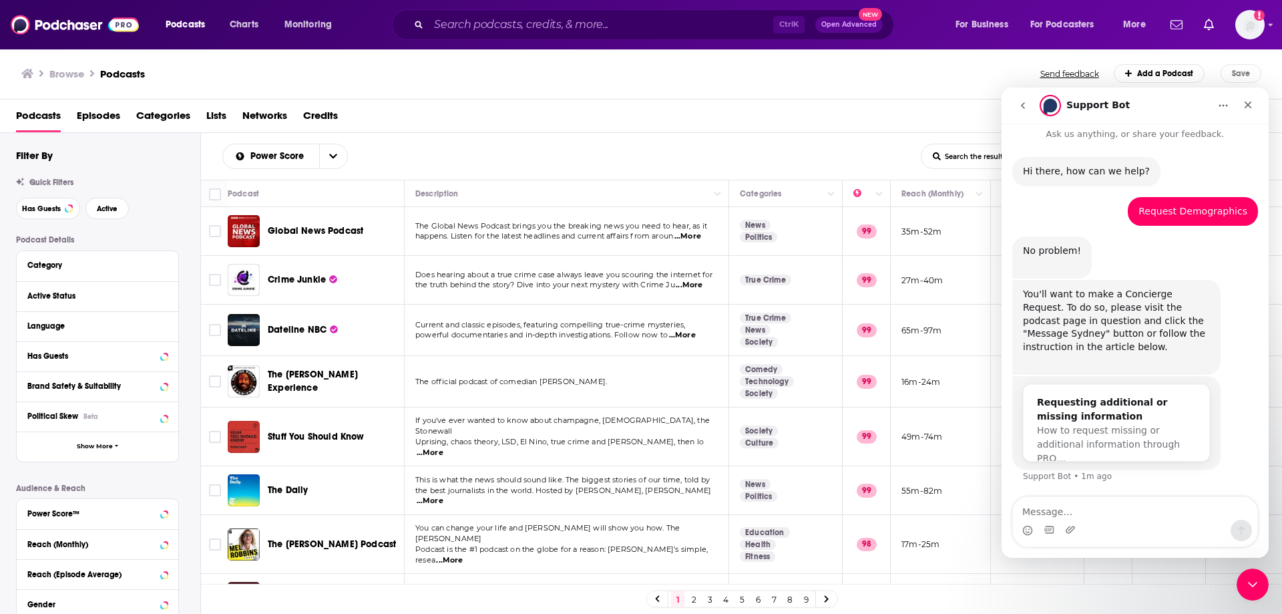
scroll to position [8, 0]
click at [1242, 111] on div "Close" at bounding box center [1248, 105] width 24 height 24
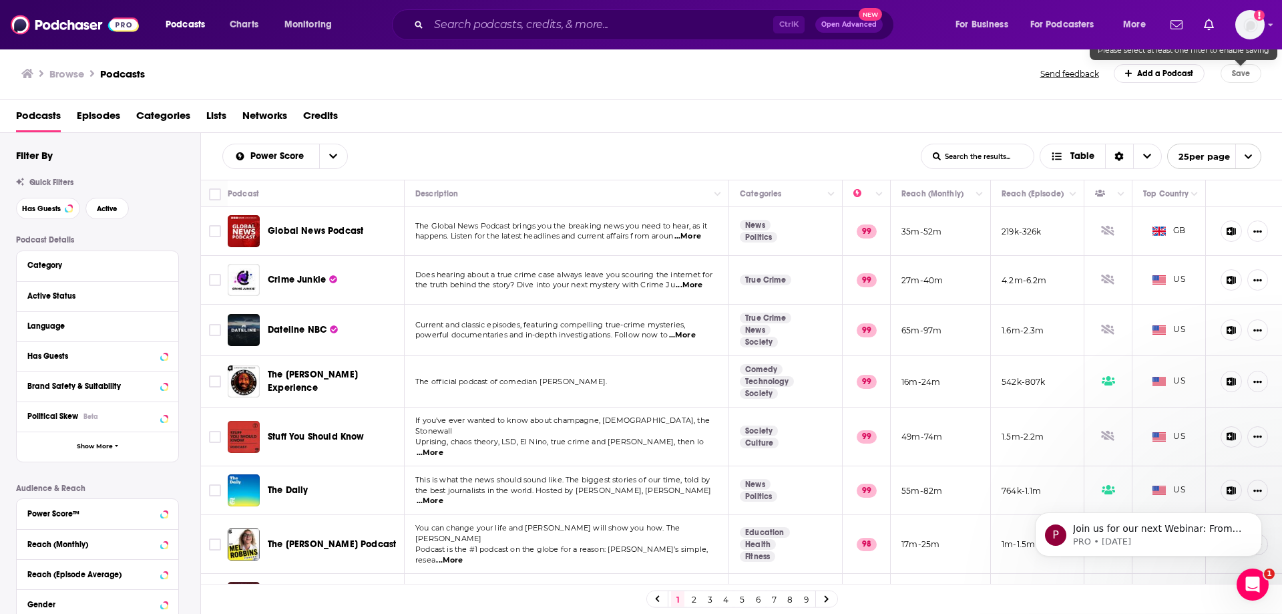
scroll to position [0, 0]
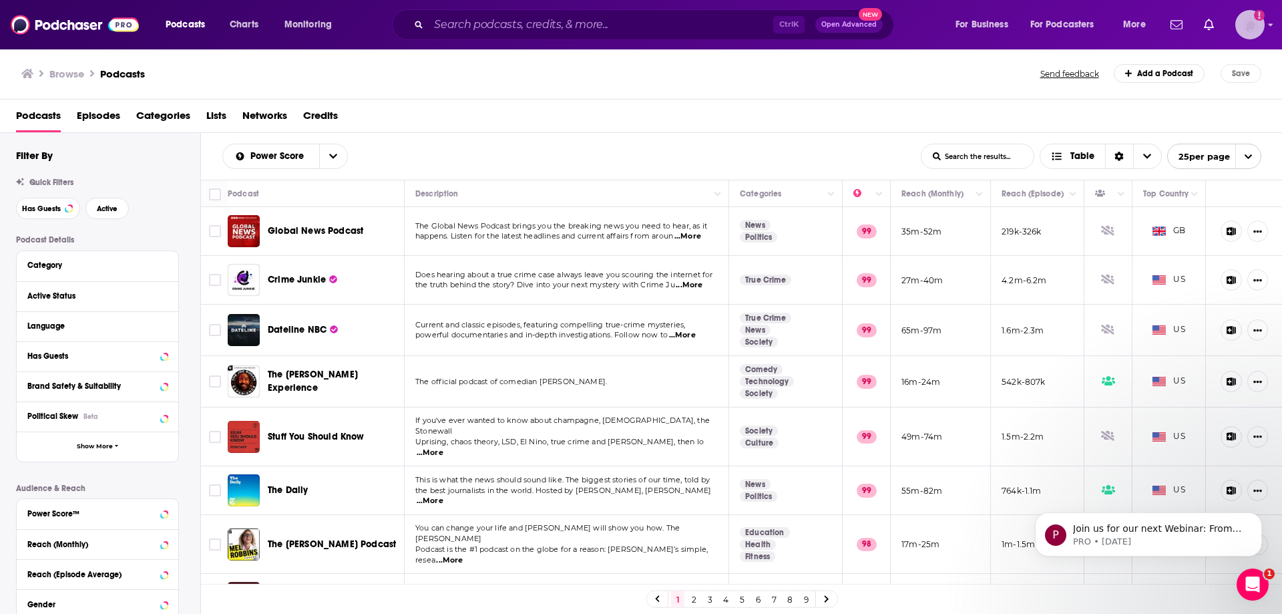
click at [1250, 23] on img "Logged in as jfalkner" at bounding box center [1250, 24] width 29 height 29
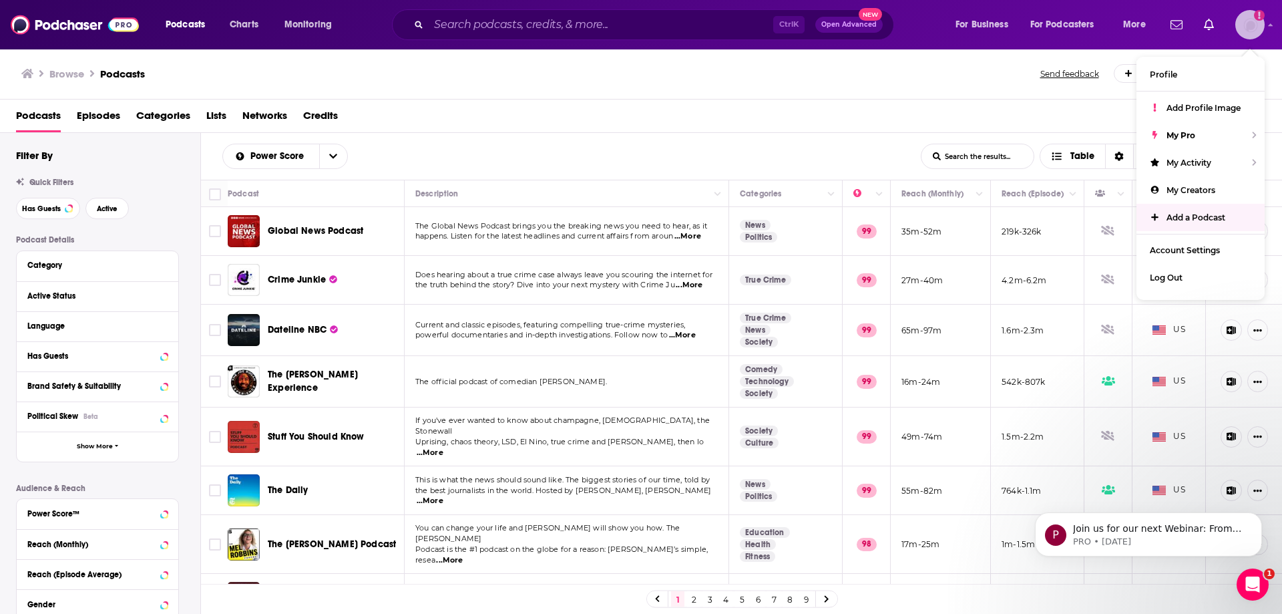
click at [1216, 214] on span "Add a Podcast" at bounding box center [1196, 217] width 59 height 10
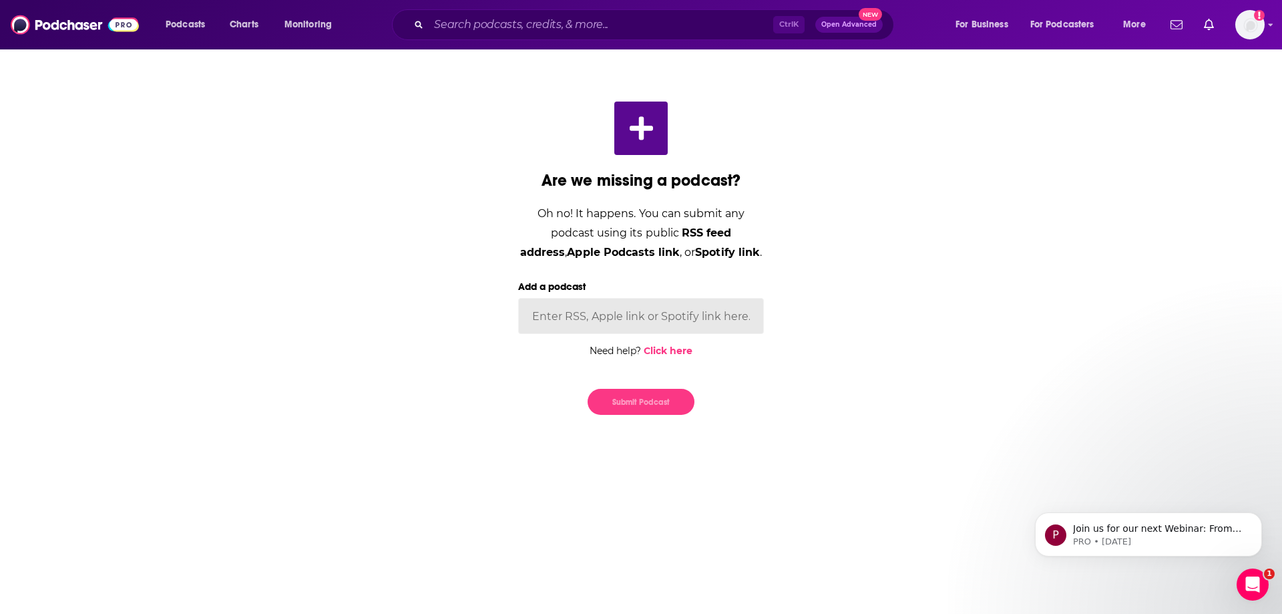
click at [622, 318] on input "Add a podcast" at bounding box center [641, 316] width 246 height 36
paste input "[URL][DOMAIN_NAME]"
type input "[URL][DOMAIN_NAME]"
drag, startPoint x: 685, startPoint y: 397, endPoint x: 675, endPoint y: 397, distance: 10.0
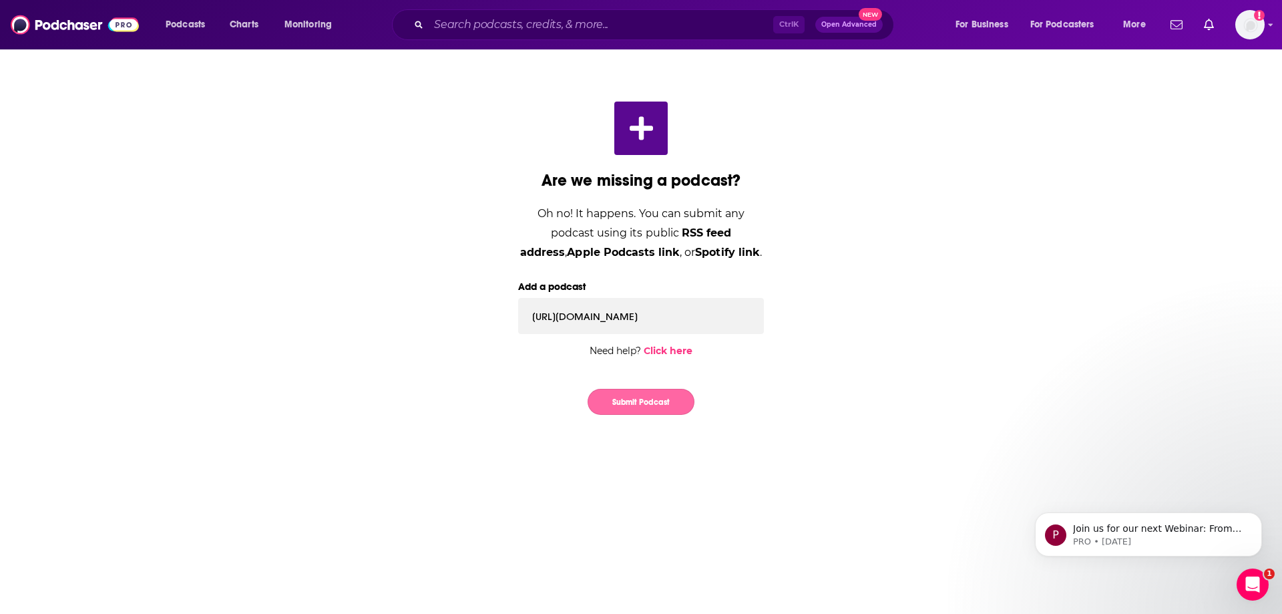
click at [679, 397] on button "Submit Podcast" at bounding box center [641, 402] width 107 height 26
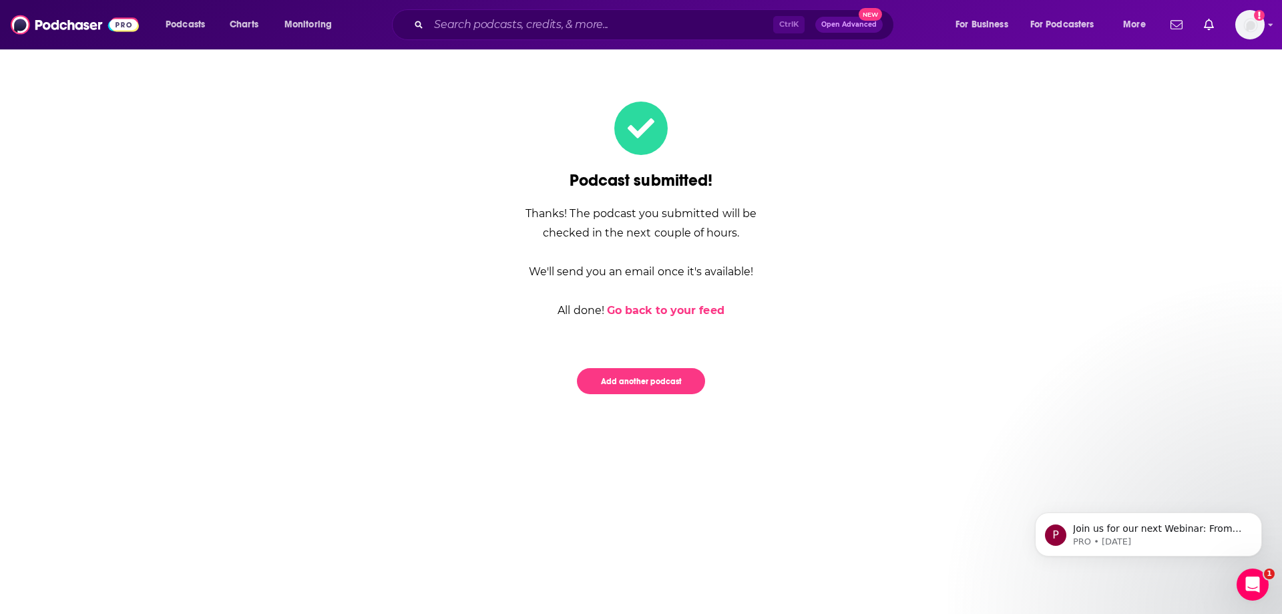
click at [723, 355] on div "Add another podcast" at bounding box center [641, 365] width 246 height 58
click at [643, 313] on link "Go back to your feed" at bounding box center [666, 310] width 118 height 13
